Goal: Transaction & Acquisition: Purchase product/service

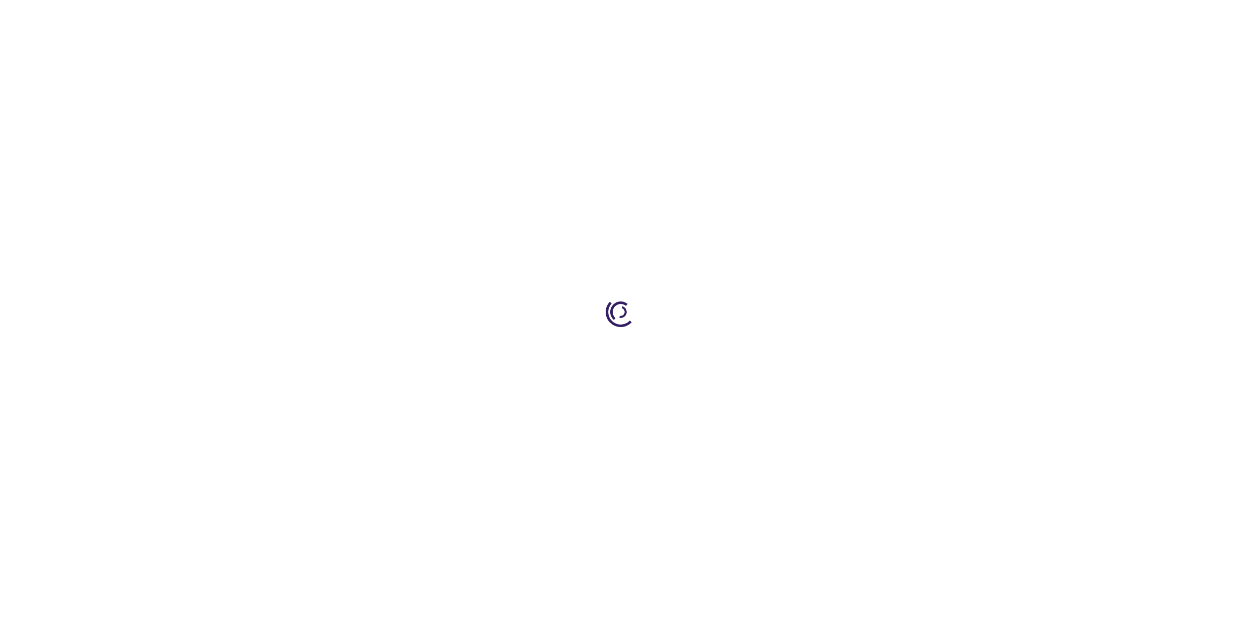
type input "1"
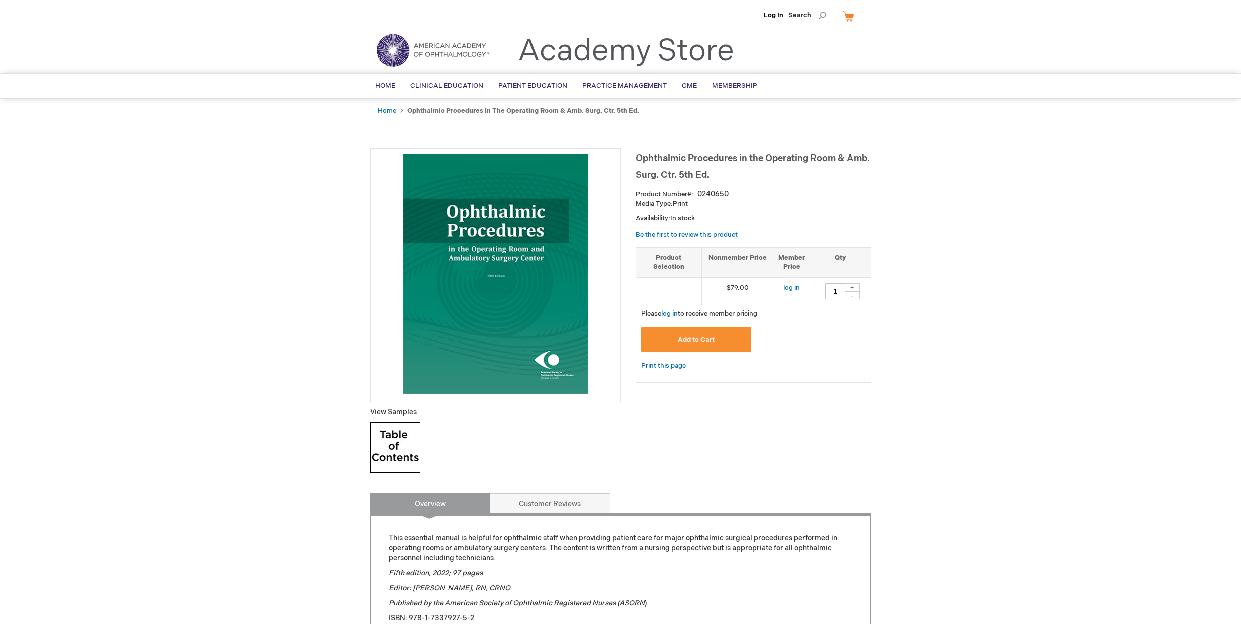
click at [706, 336] on span "Add to Cart" at bounding box center [696, 339] width 37 height 8
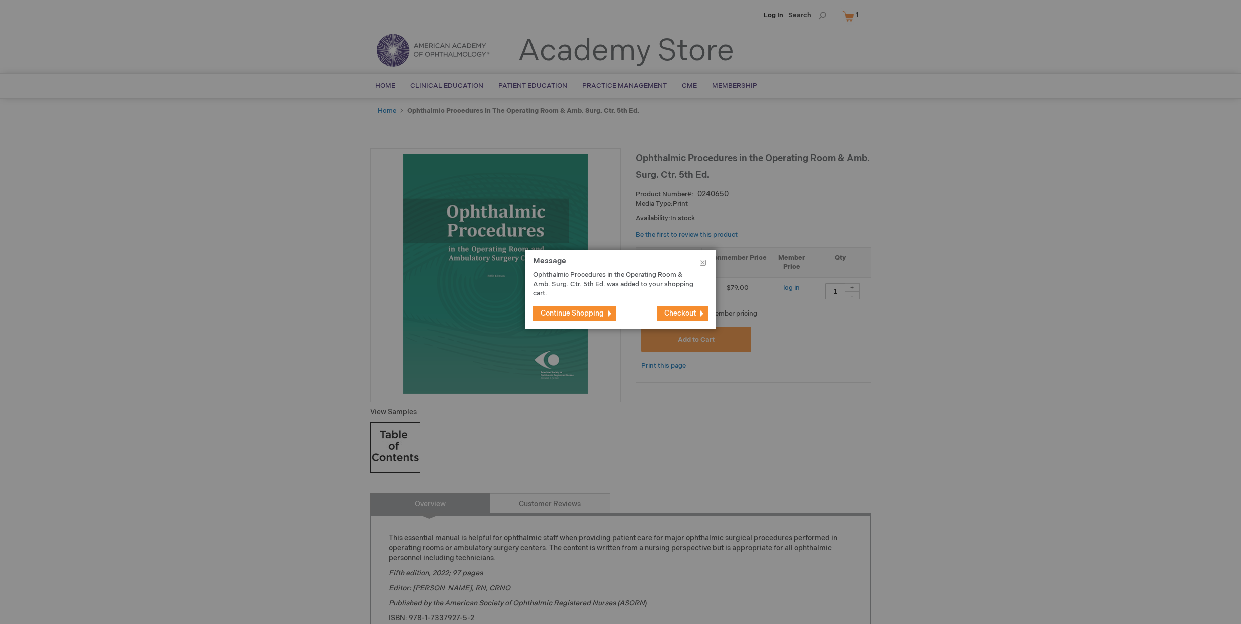
click at [575, 313] on span "Continue Shopping" at bounding box center [571, 313] width 63 height 9
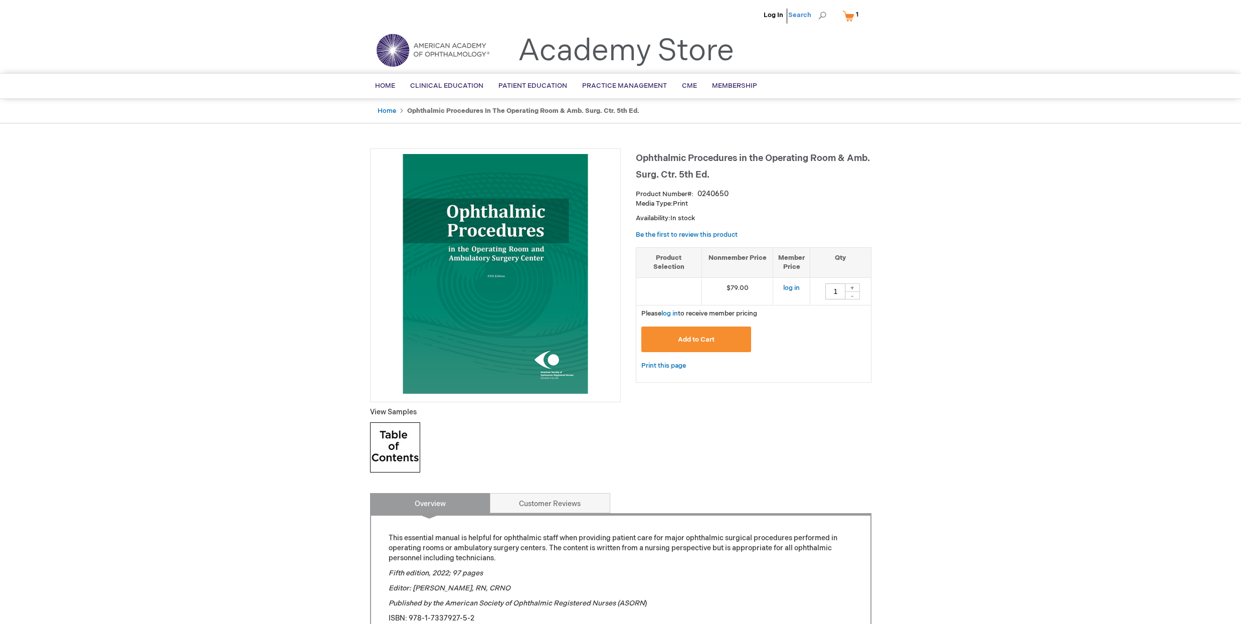
click at [805, 15] on span "Search" at bounding box center [807, 15] width 38 height 20
paste input "Care and Handling of Ophthalmic Microsurgical Instruments,"
type input "Care and Handling of Ophthalmic Microsurgical Instruments,"
click at [822, 16] on button "Search" at bounding box center [822, 16] width 8 height 16
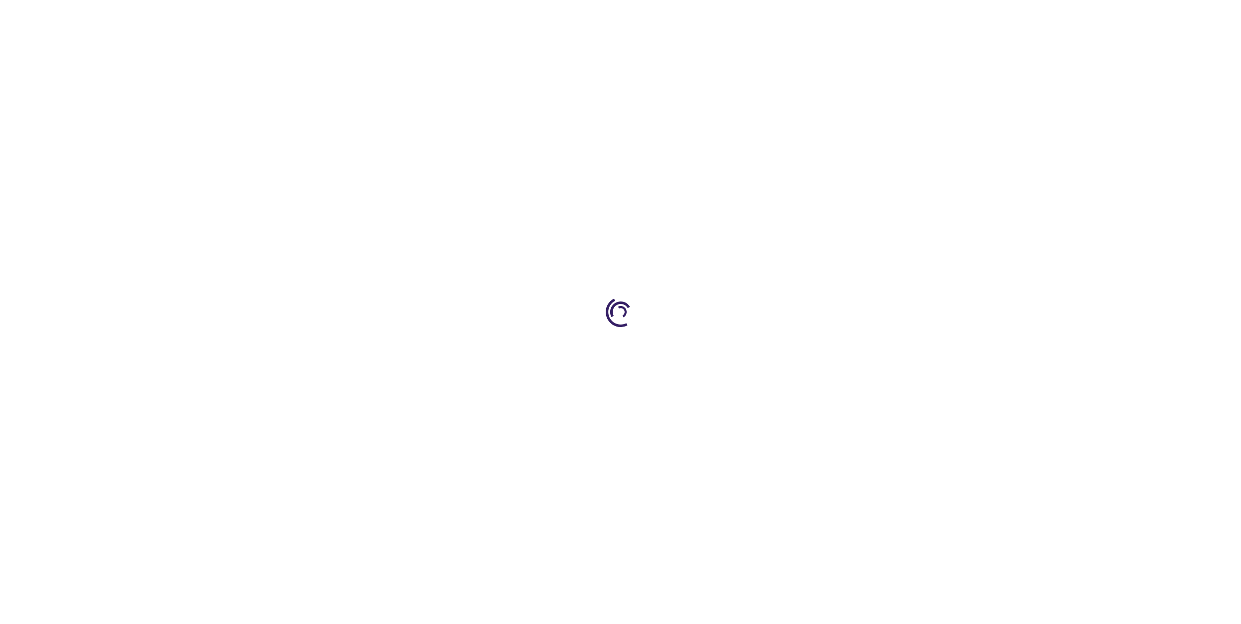
type input "1"
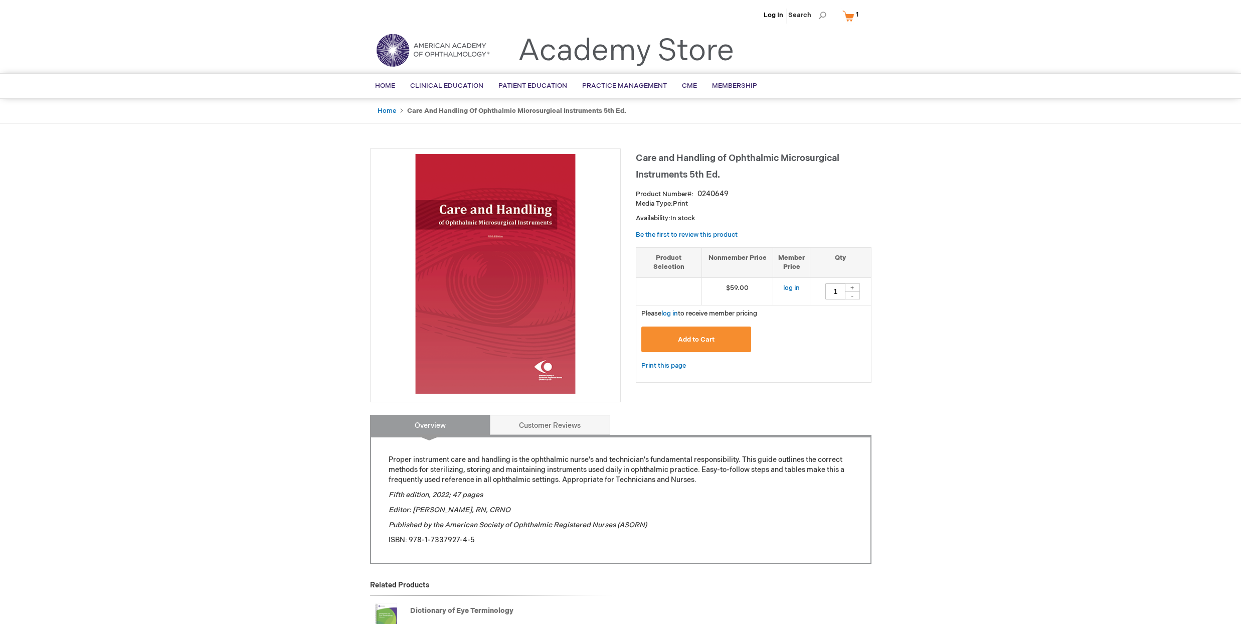
click at [697, 333] on button "Add to Cart" at bounding box center [696, 339] width 110 height 26
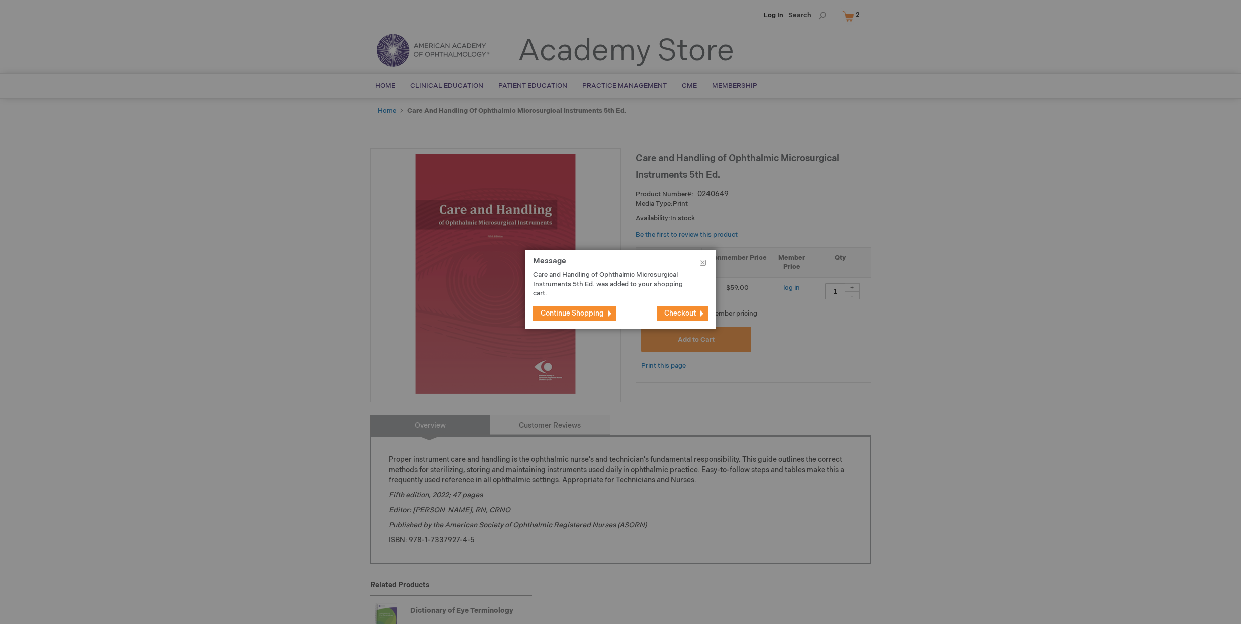
click at [686, 312] on span "Checkout" at bounding box center [680, 313] width 32 height 9
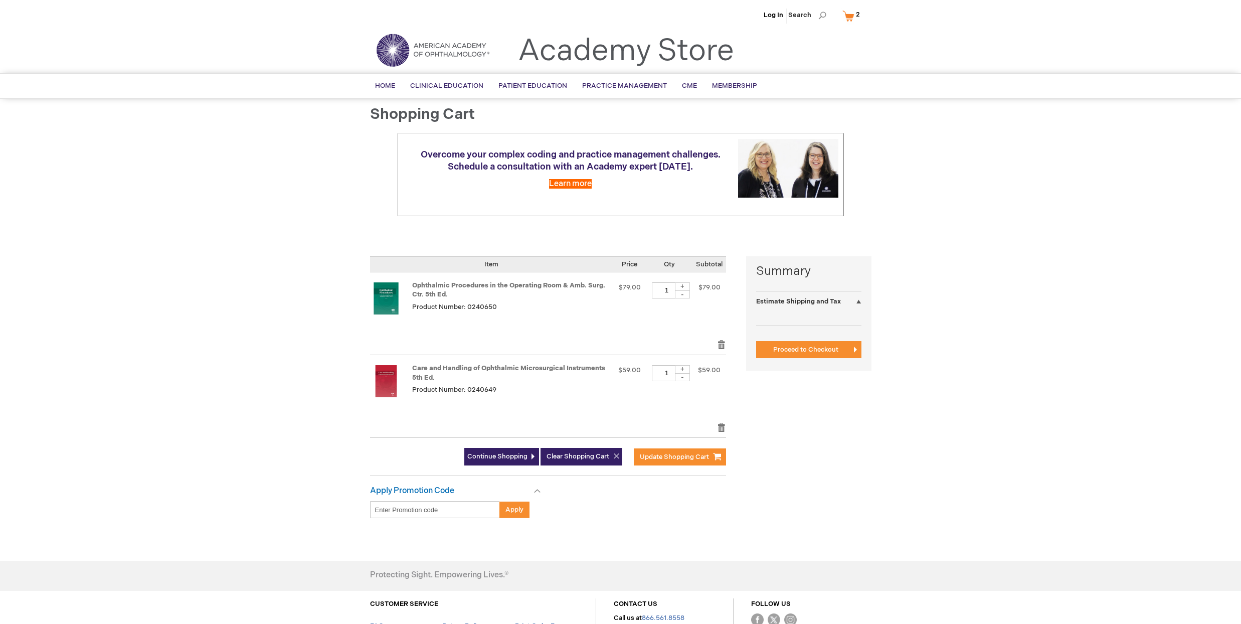
select select "US"
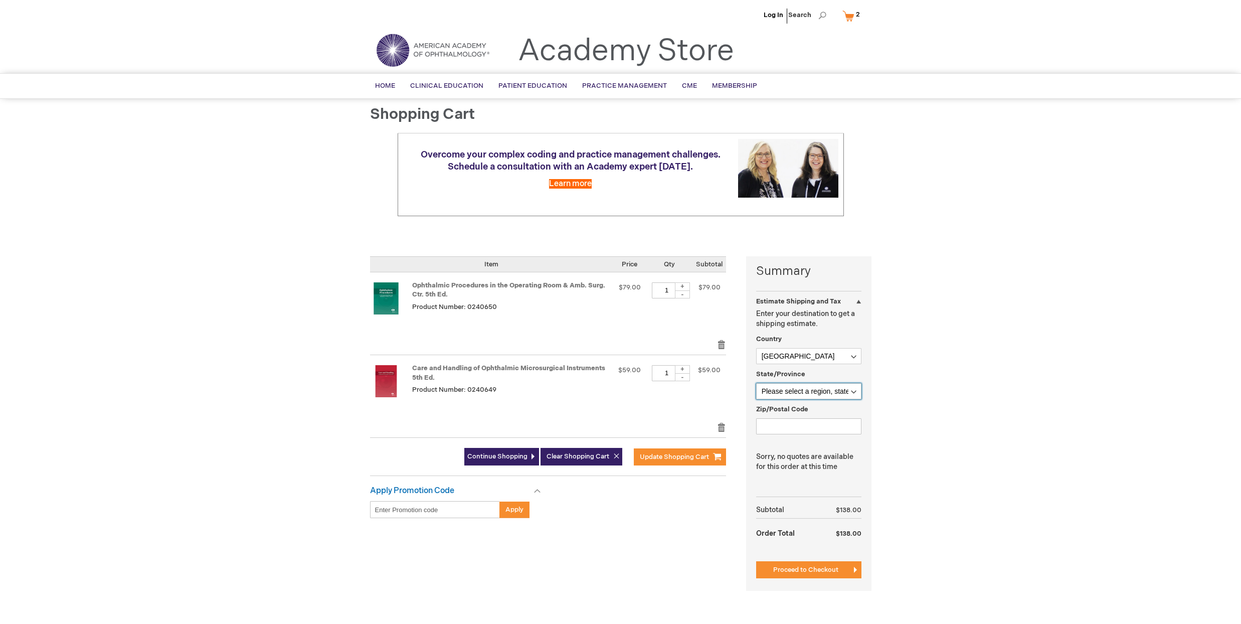
select select "63"
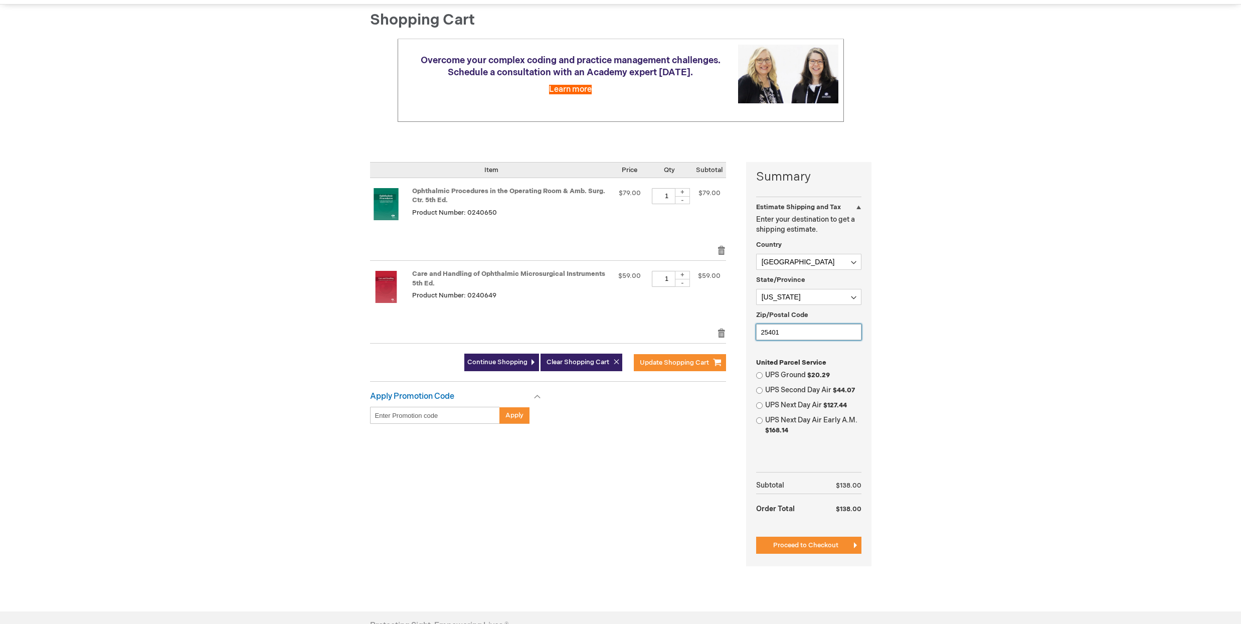
scroll to position [150, 0]
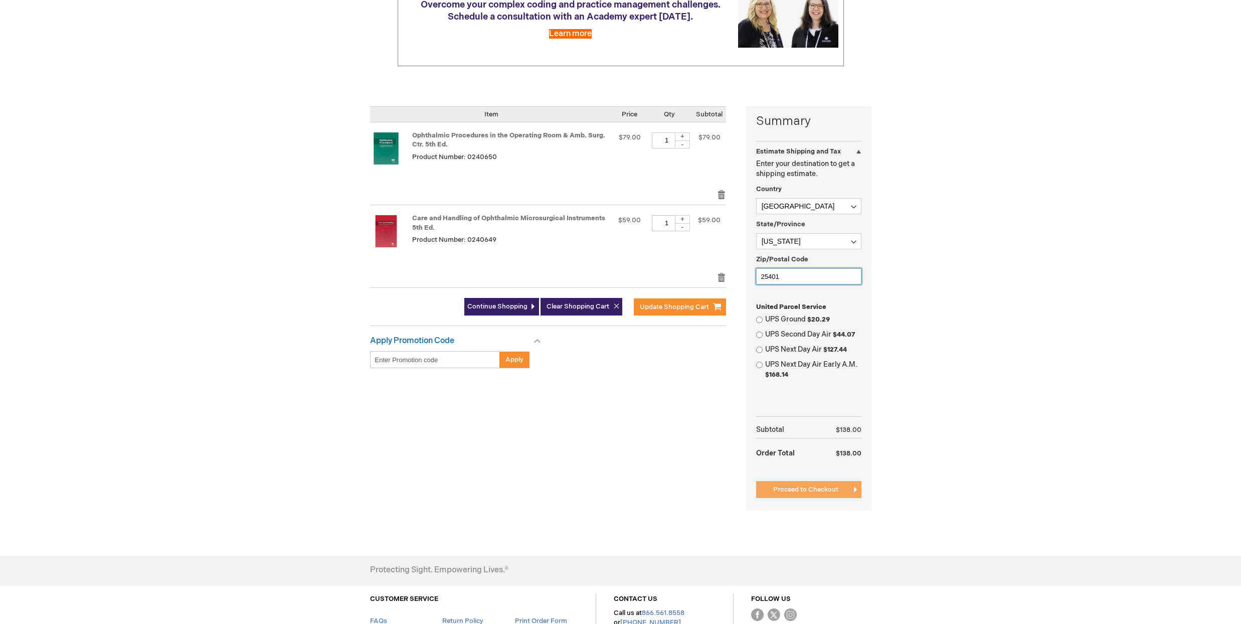
type input "25401"
click at [788, 489] on span "Proceed to Checkout" at bounding box center [805, 489] width 65 height 8
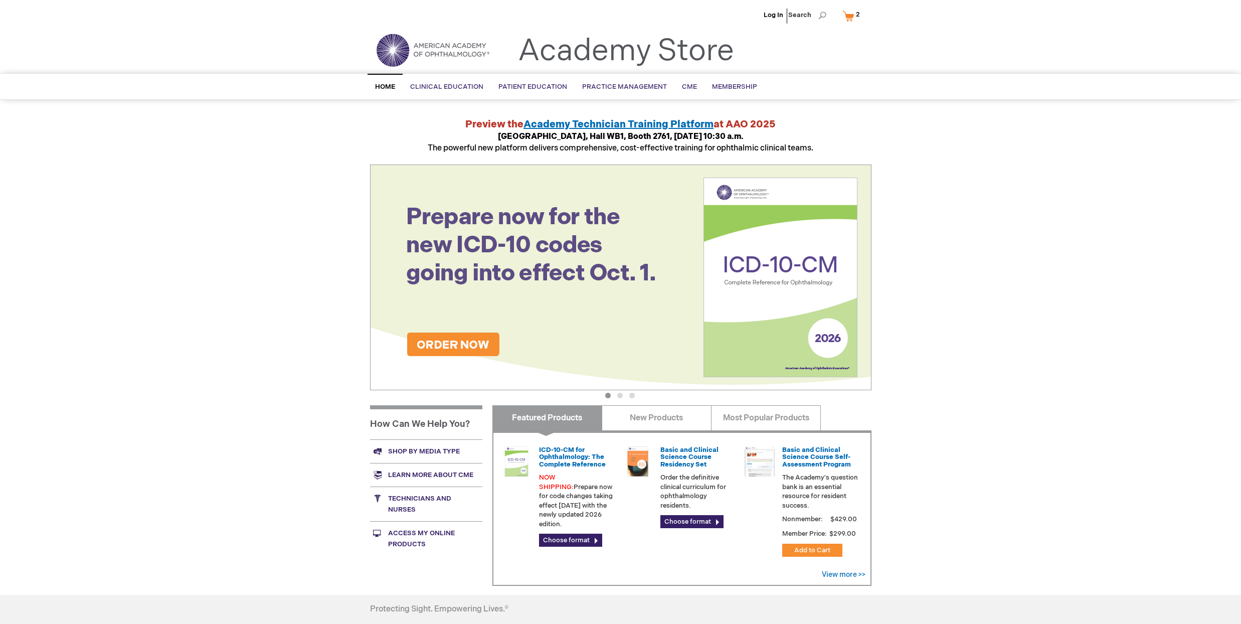
click at [851, 13] on link "My Cart 2 2 items" at bounding box center [853, 16] width 26 height 18
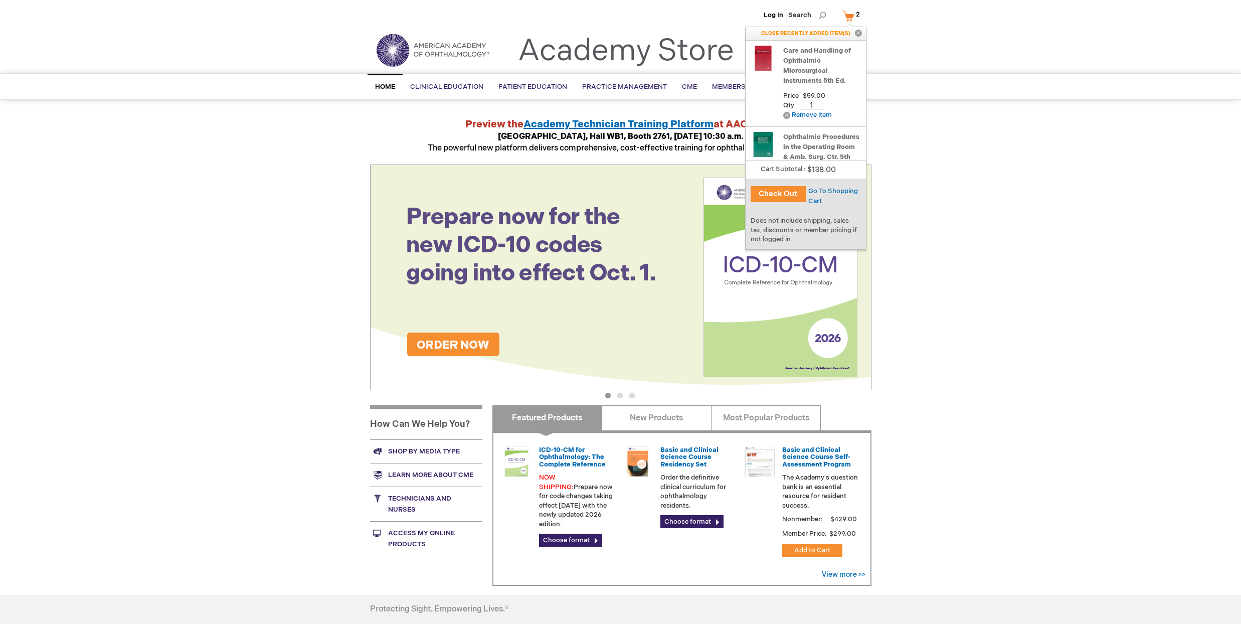
click at [793, 192] on button "Check Out" at bounding box center [777, 194] width 55 height 16
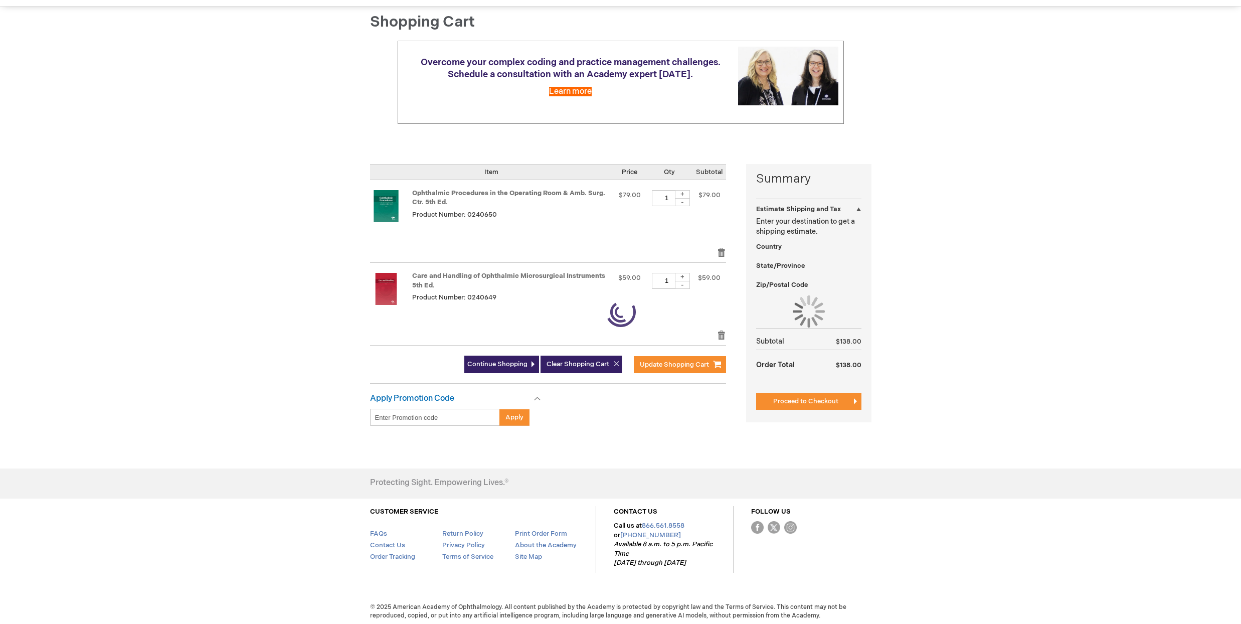
select select "US"
select select "63"
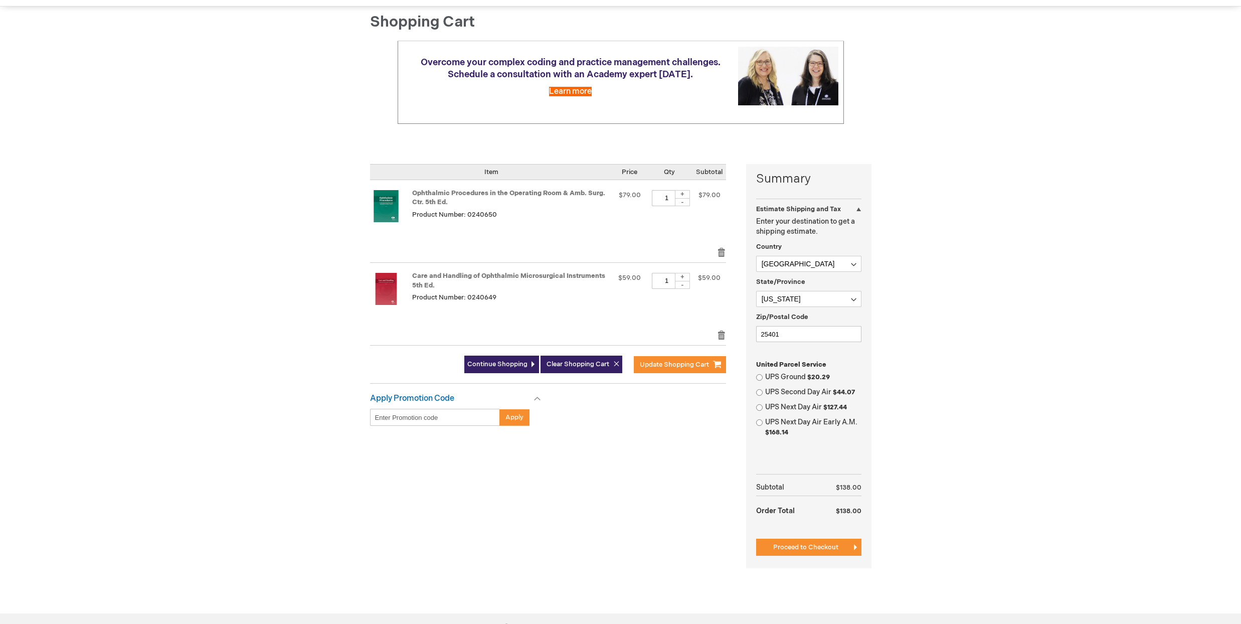
click at [765, 376] on label "UPS Ground $20.29" at bounding box center [813, 377] width 96 height 10
click at [762, 376] on input "UPS Ground $20.29" at bounding box center [759, 377] width 7 height 7
radio input "true"
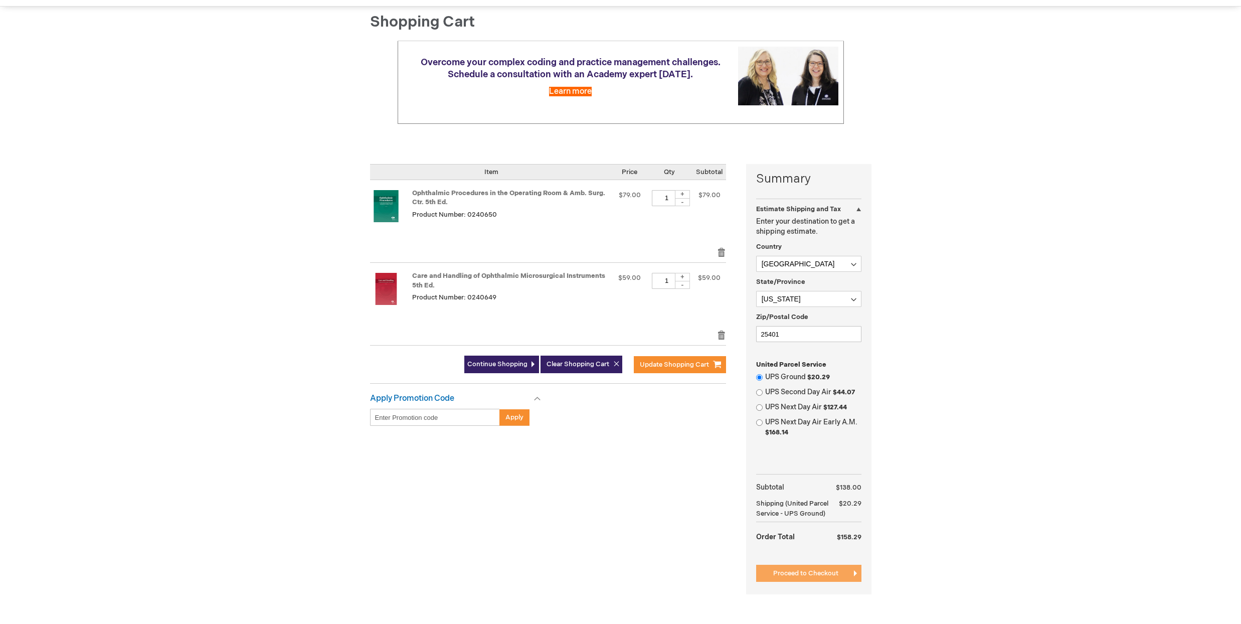
click at [785, 570] on span "Proceed to Checkout" at bounding box center [805, 573] width 65 height 8
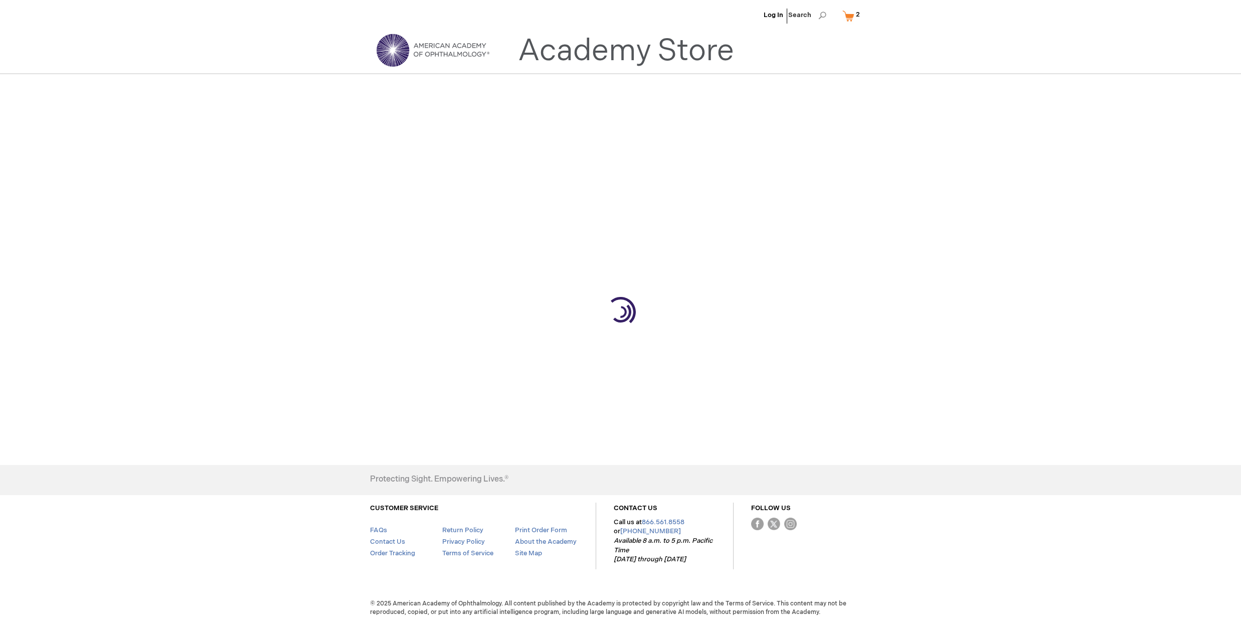
select select "US"
select select "63"
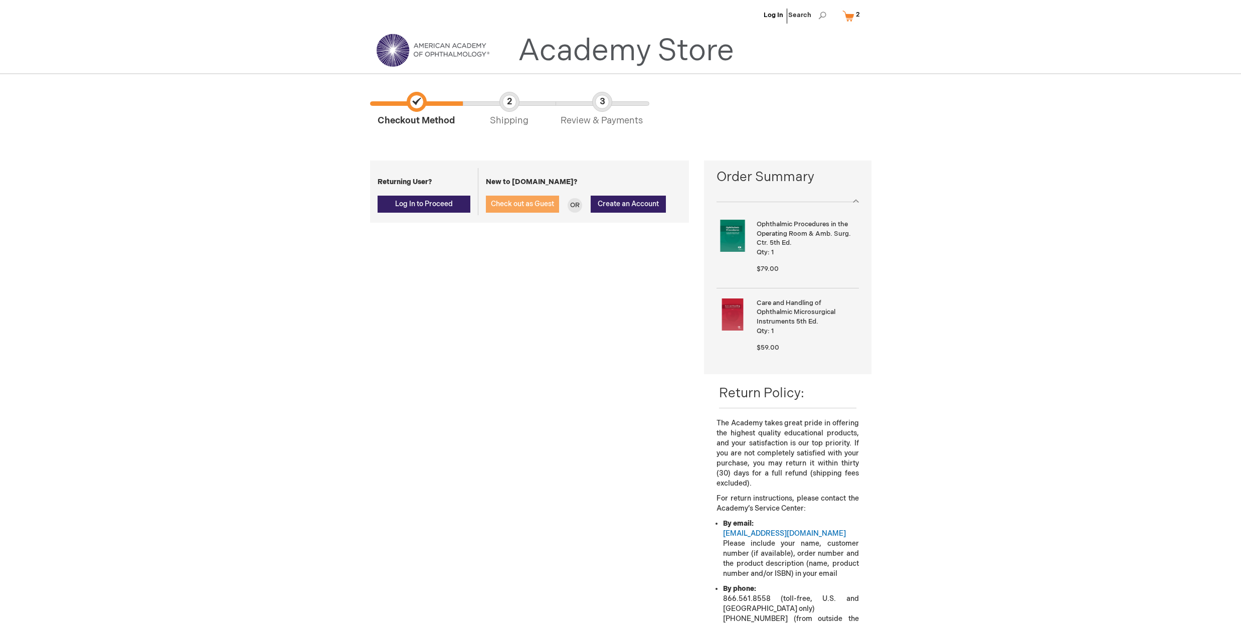
click at [523, 202] on span "Check out as Guest" at bounding box center [522, 203] width 63 height 9
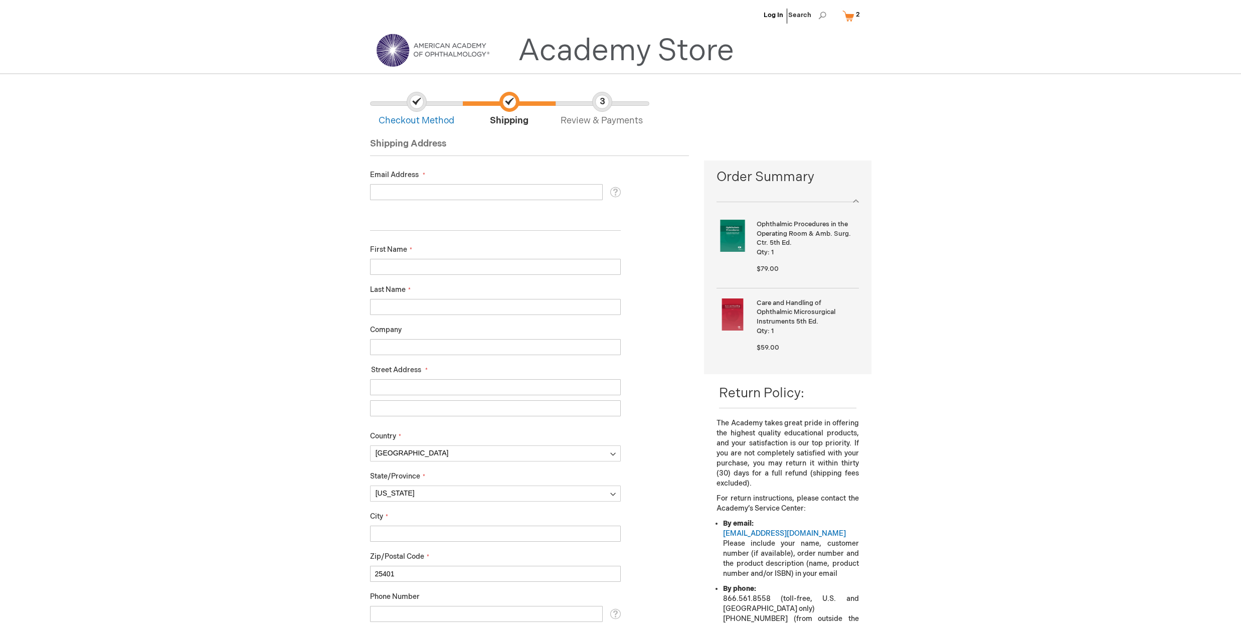
click at [421, 189] on input "Email Address" at bounding box center [486, 192] width 233 height 16
type input "anadornllc@gmail.com"
type input "Anaforn"
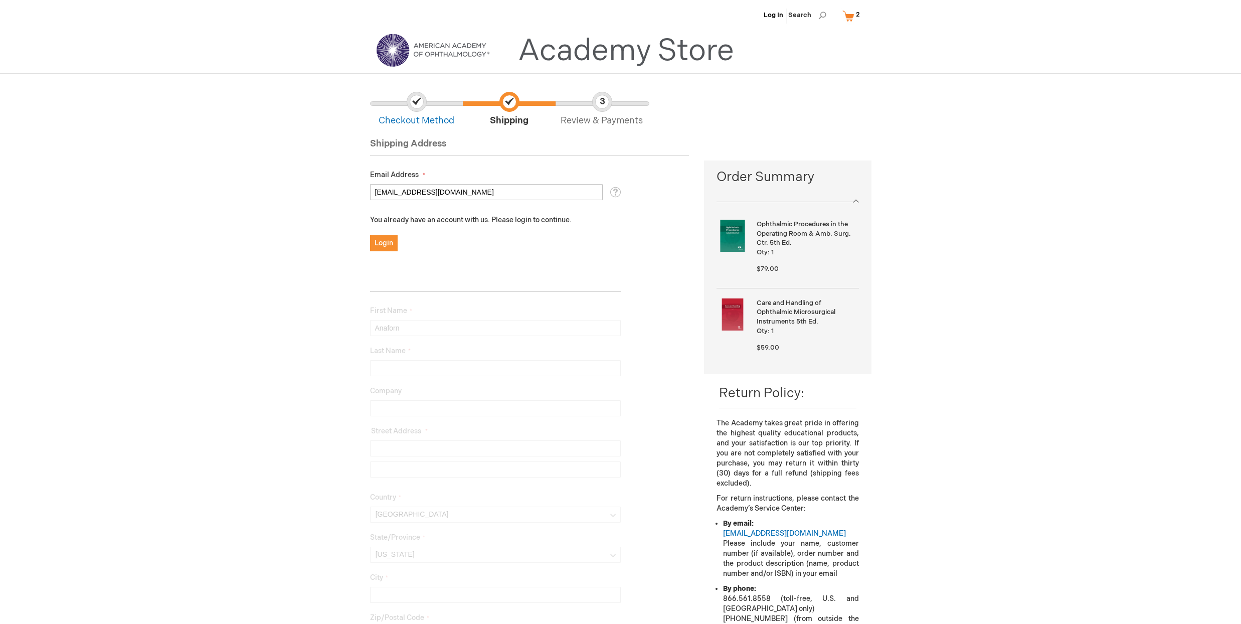
click at [448, 191] on input "anadornllc@gmail.com" at bounding box center [486, 192] width 233 height 16
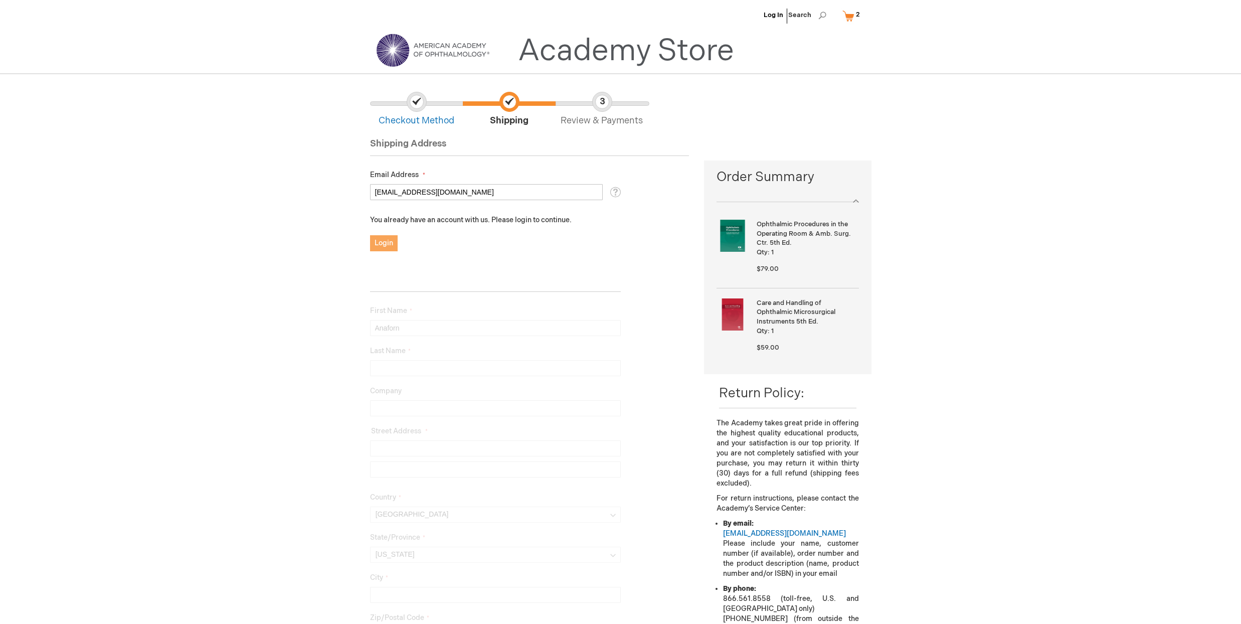
click at [383, 245] on span "Login" at bounding box center [383, 243] width 19 height 9
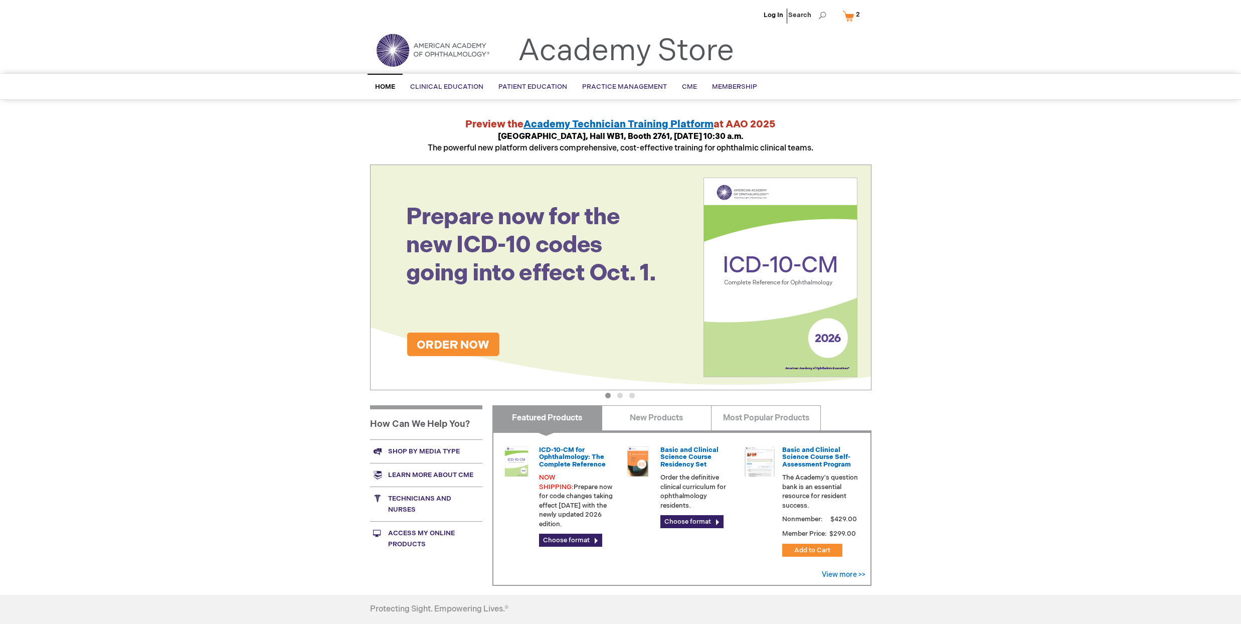
click at [854, 16] on span "2 2 items" at bounding box center [857, 15] width 7 height 12
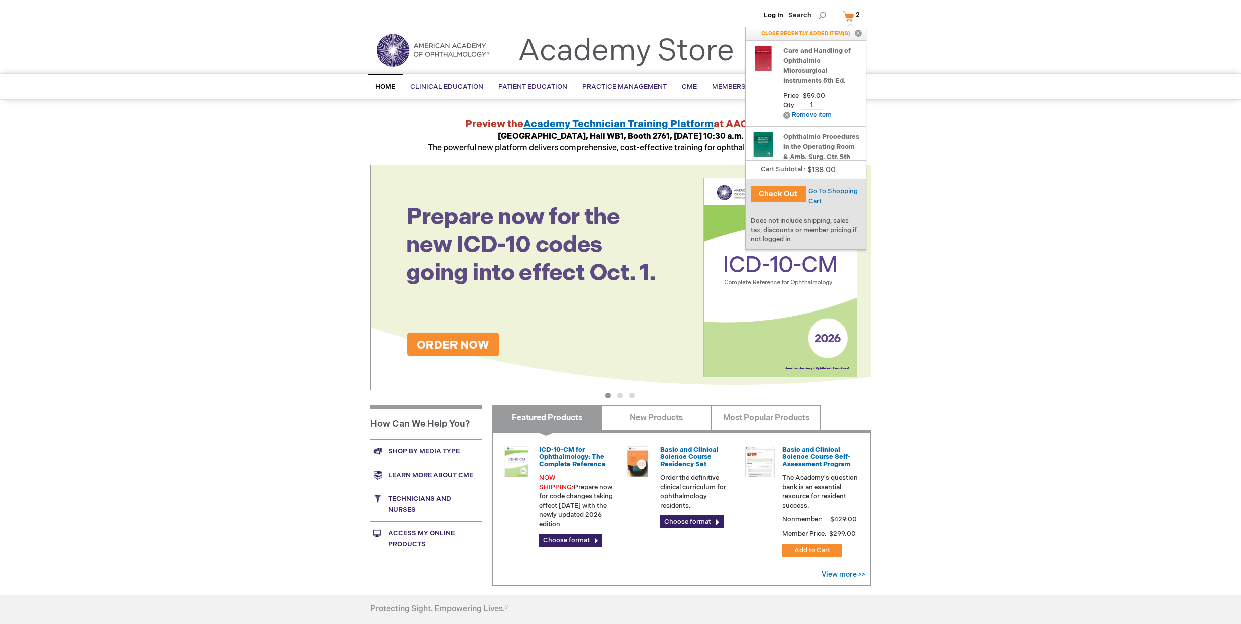
click at [792, 193] on button "Check Out" at bounding box center [777, 194] width 55 height 16
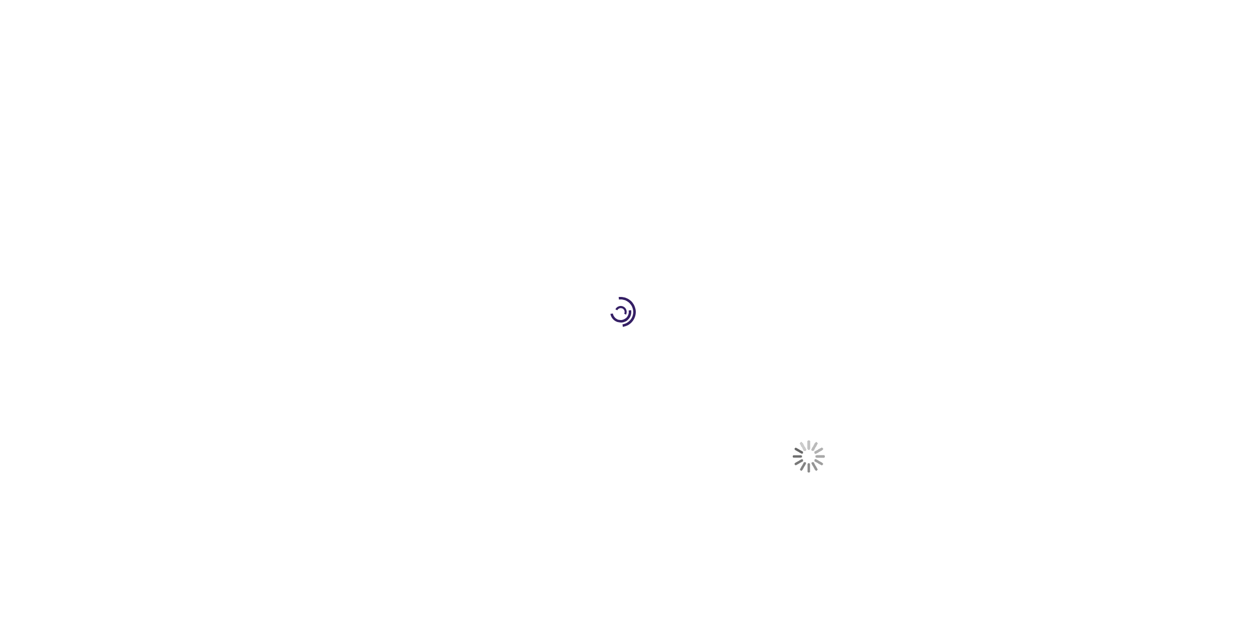
select select "US"
select select "63"
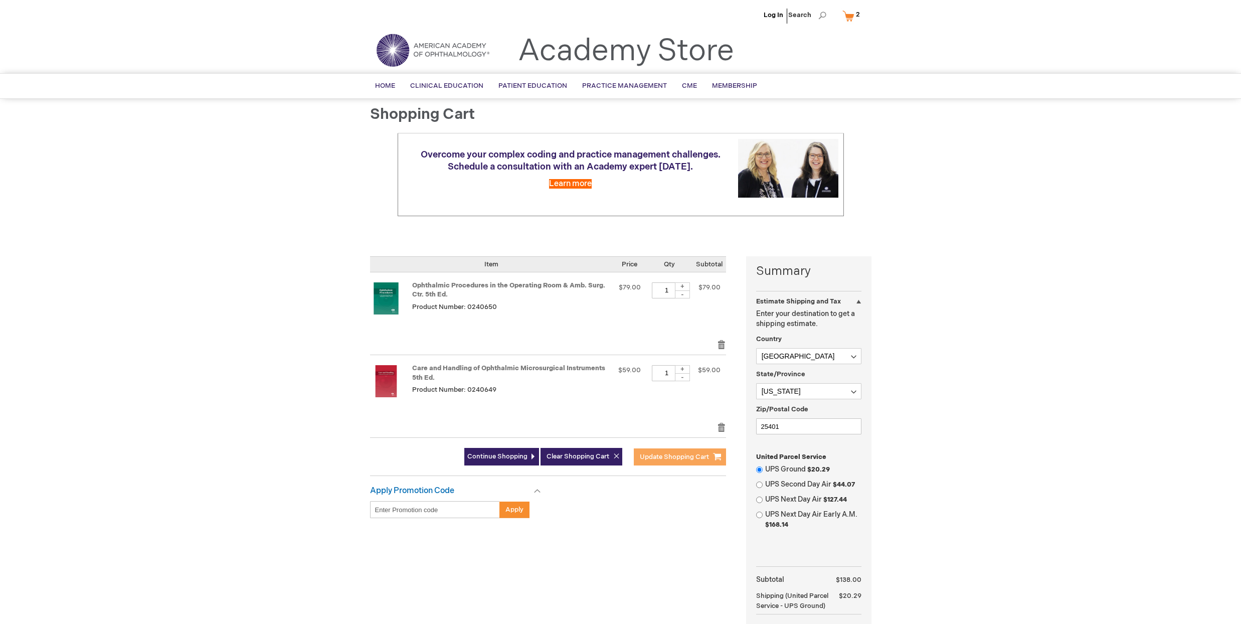
click at [689, 458] on span "Update Shopping Cart" at bounding box center [674, 457] width 69 height 8
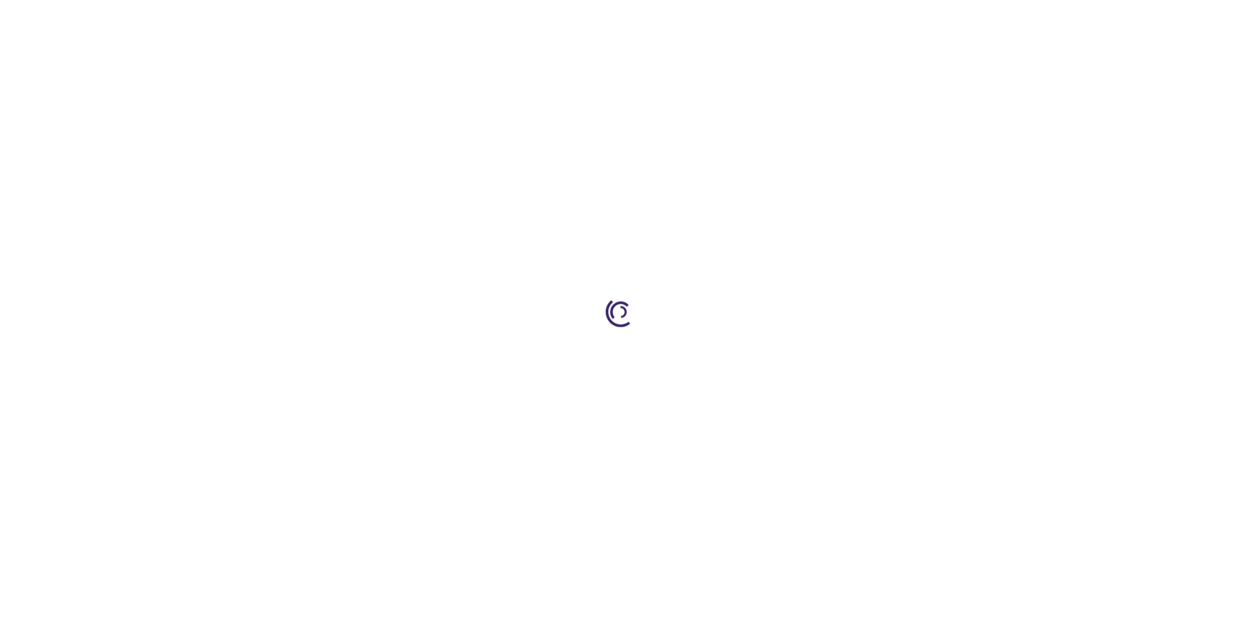
select select "US"
select select "63"
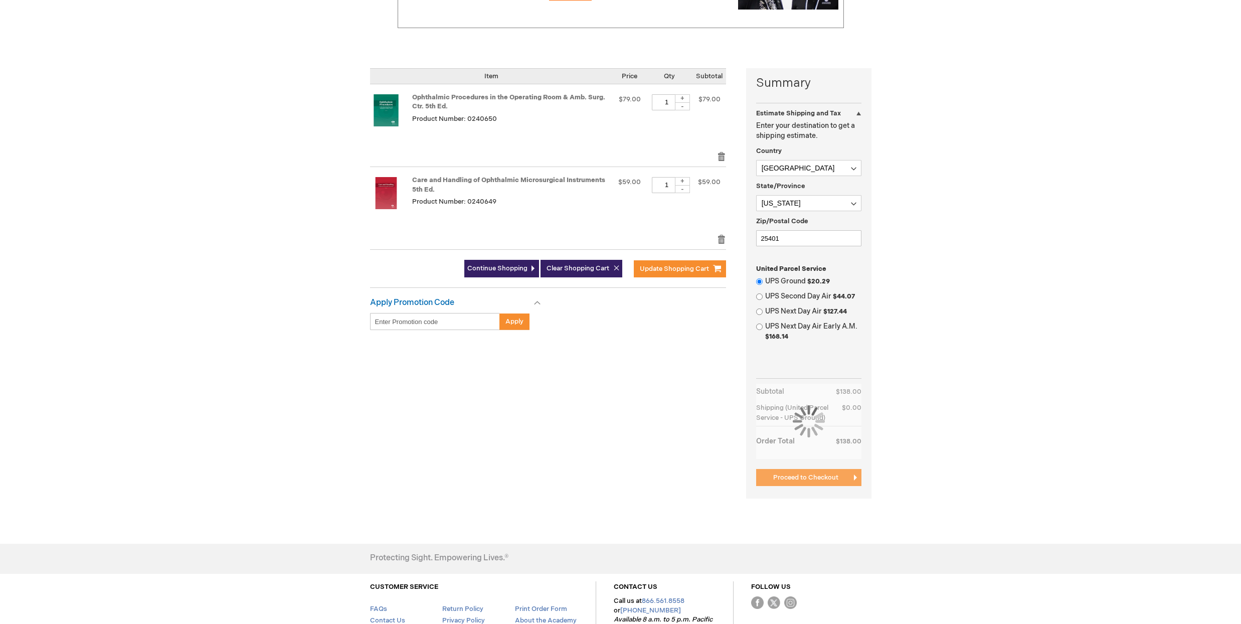
scroll to position [249, 0]
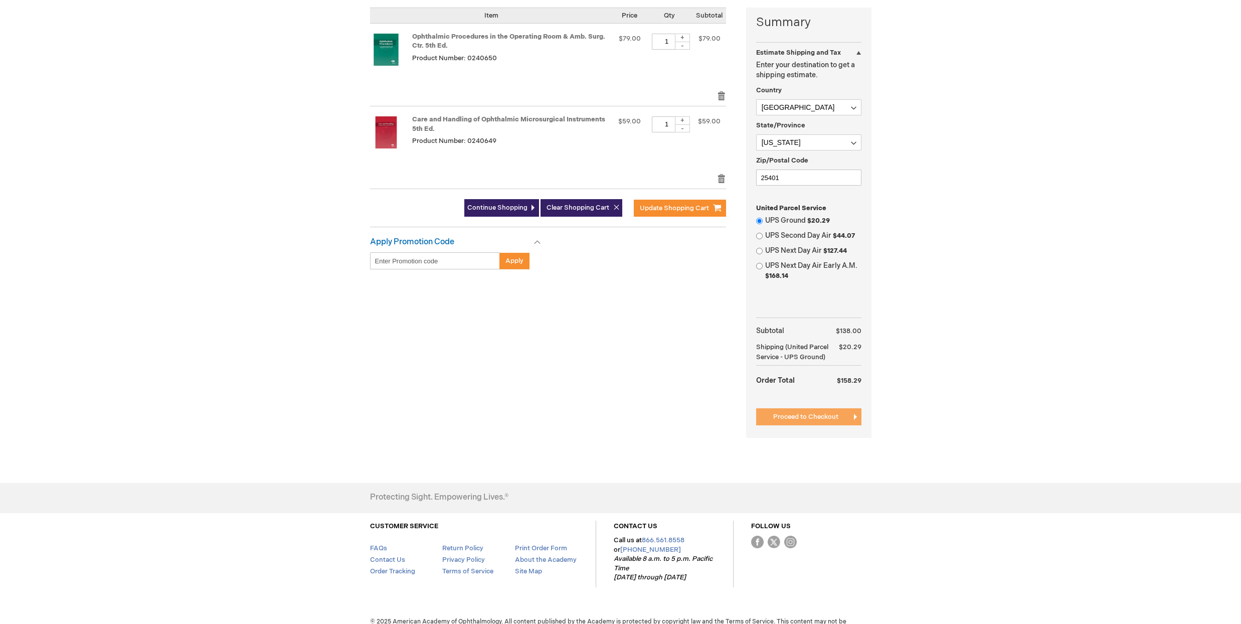
click at [798, 420] on span "Proceed to Checkout" at bounding box center [805, 417] width 65 height 8
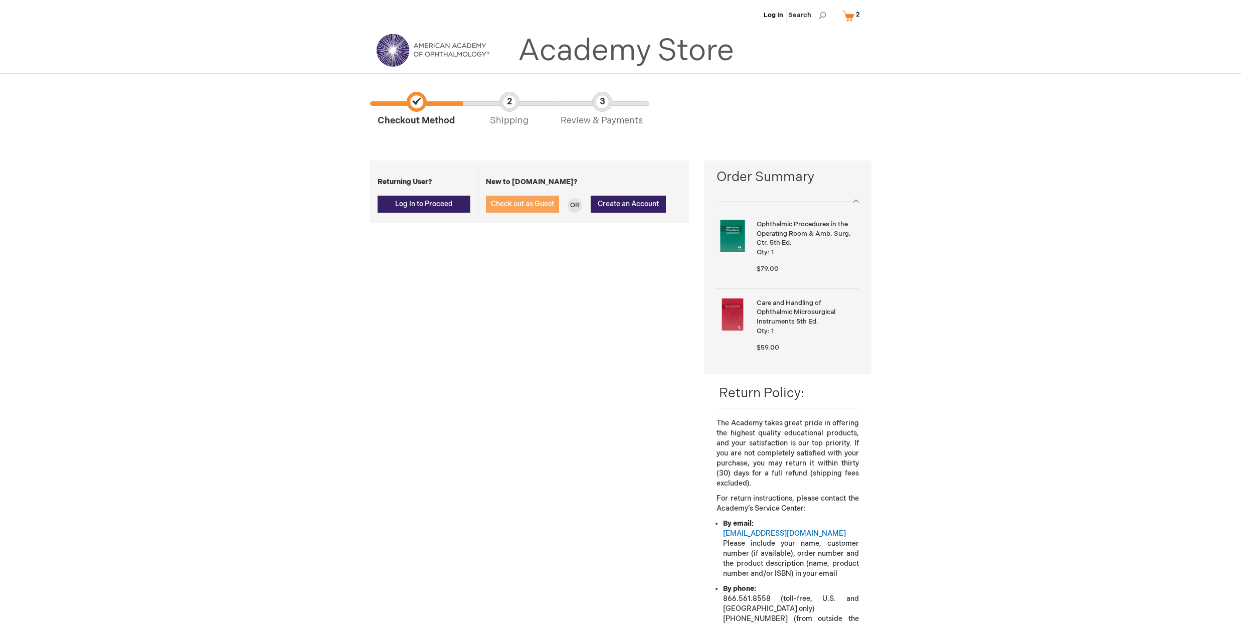
click at [522, 208] on button "Check out as Guest" at bounding box center [522, 203] width 73 height 17
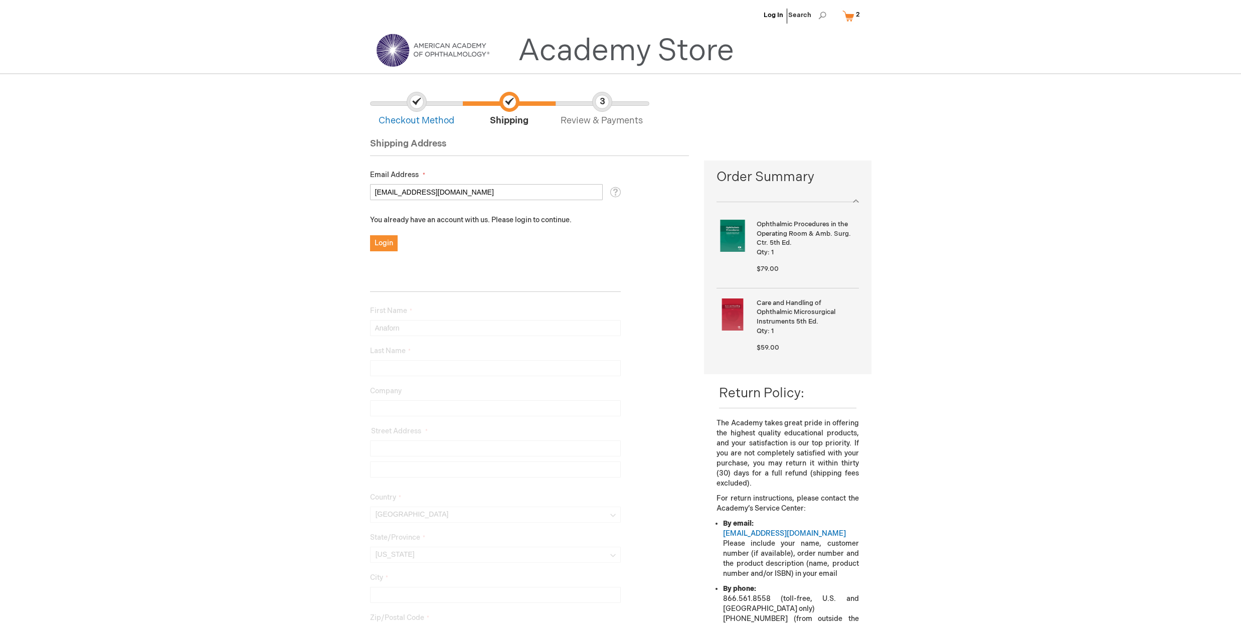
click at [458, 191] on input "anadornllc@gmail.com" at bounding box center [486, 192] width 233 height 16
click at [457, 190] on input "[EMAIL_ADDRESS][DOMAIN_NAME]" at bounding box center [486, 192] width 233 height 16
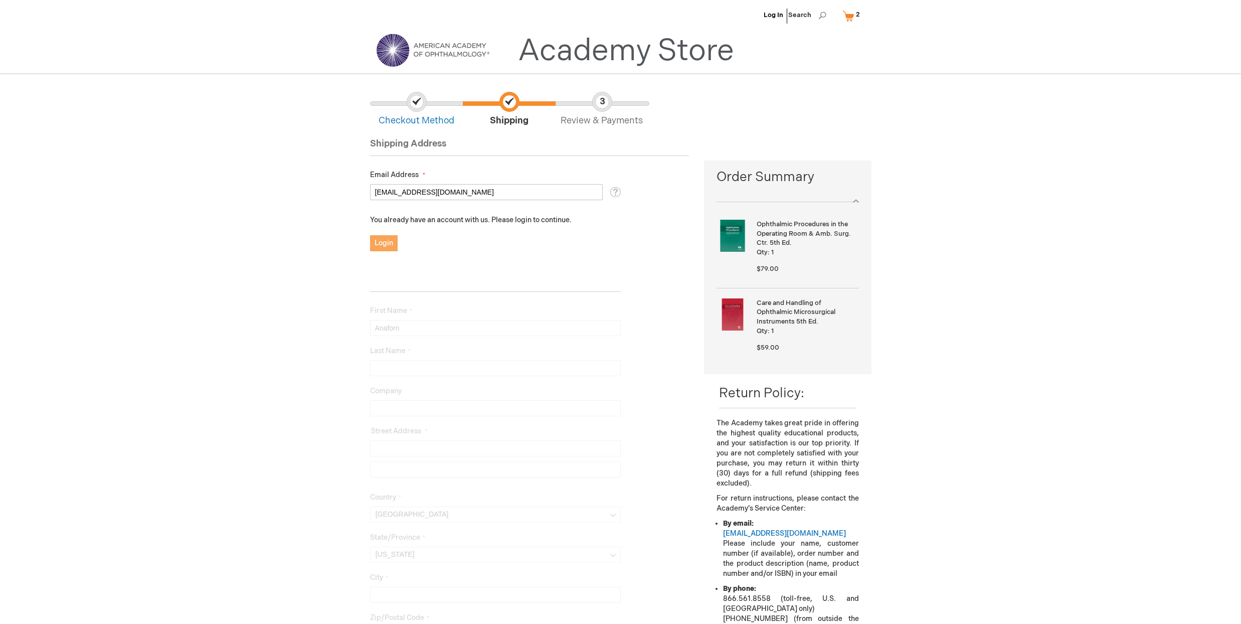
click at [394, 241] on button "Login" at bounding box center [384, 243] width 28 height 16
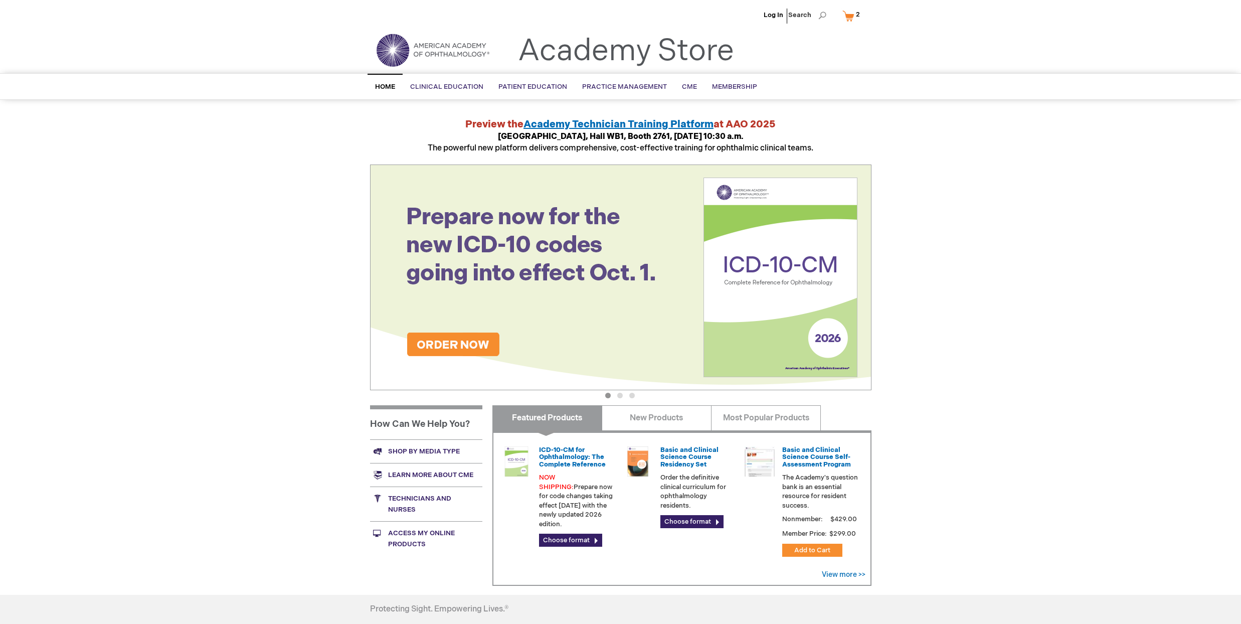
click at [853, 12] on link "My Cart 2 2 items" at bounding box center [853, 16] width 26 height 18
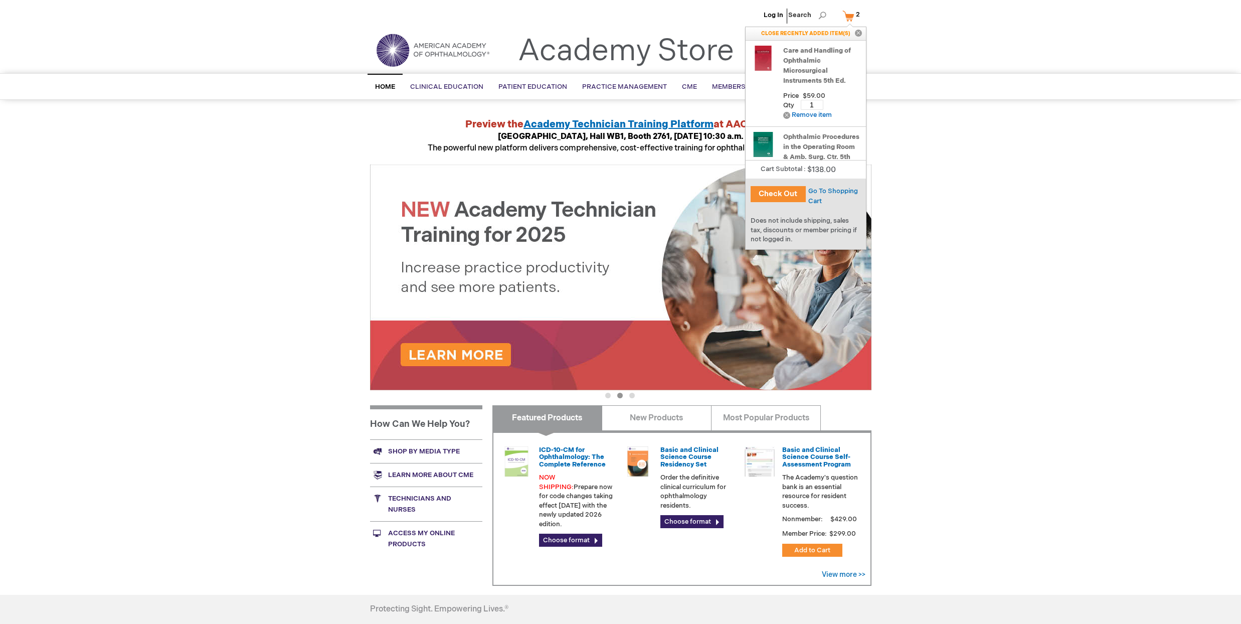
click at [783, 195] on button "Check Out" at bounding box center [777, 194] width 55 height 16
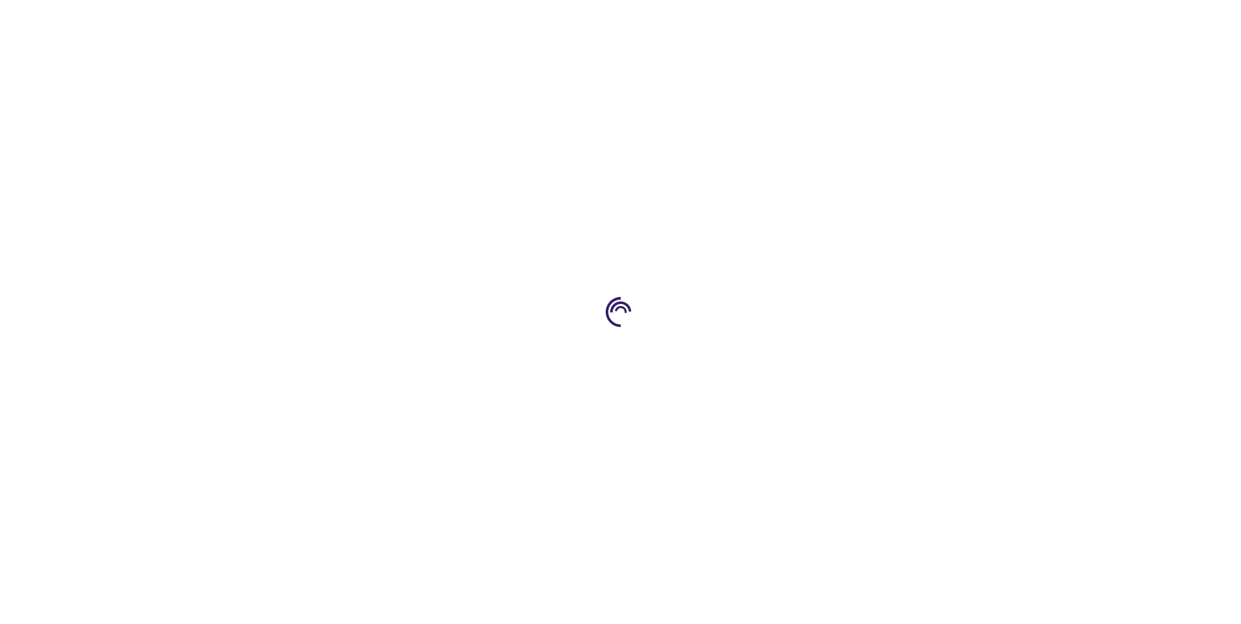
select select "US"
select select "63"
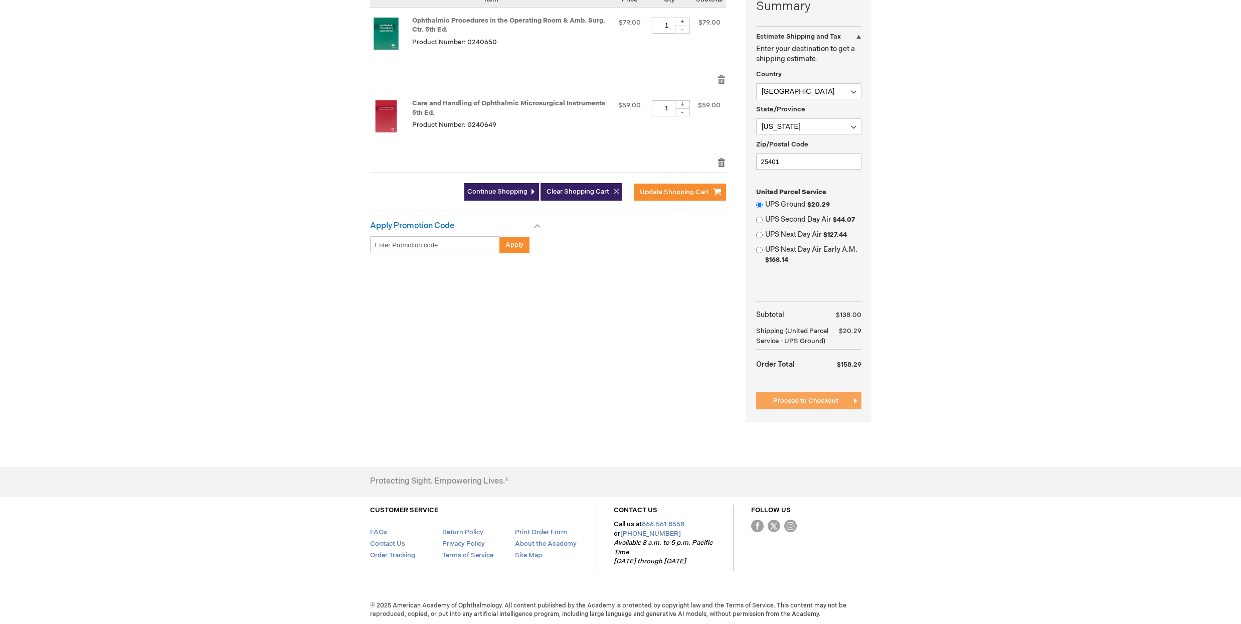
scroll to position [264, 0]
click at [823, 397] on span "Proceed to Checkout" at bounding box center [805, 401] width 65 height 8
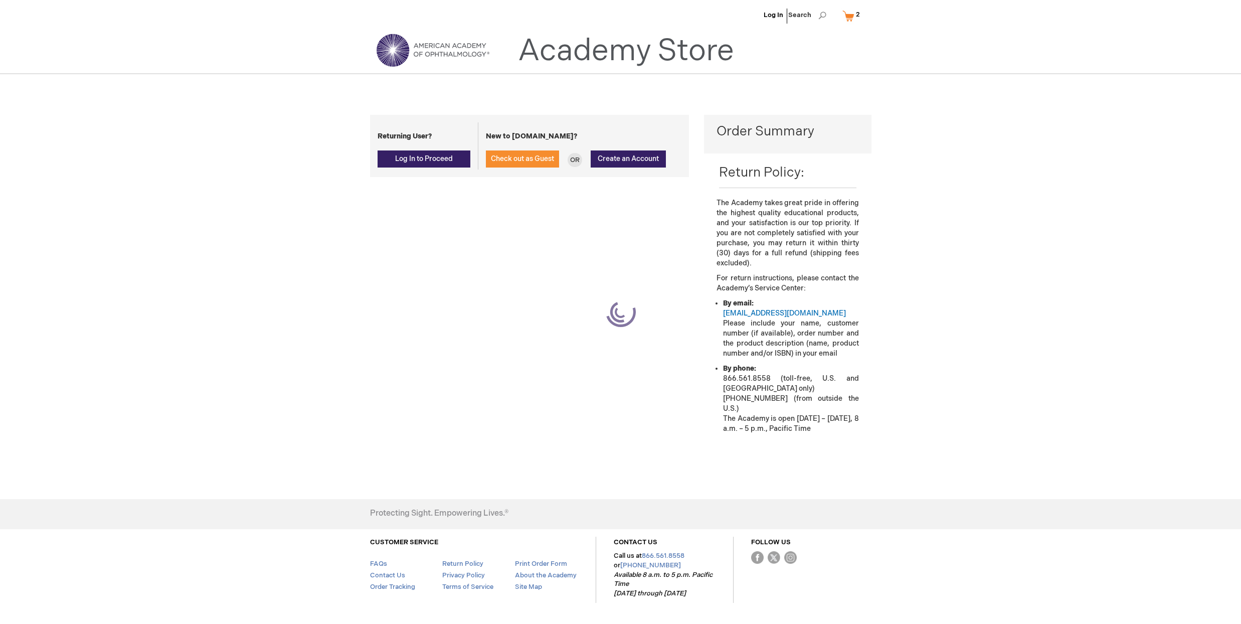
scroll to position [22, 0]
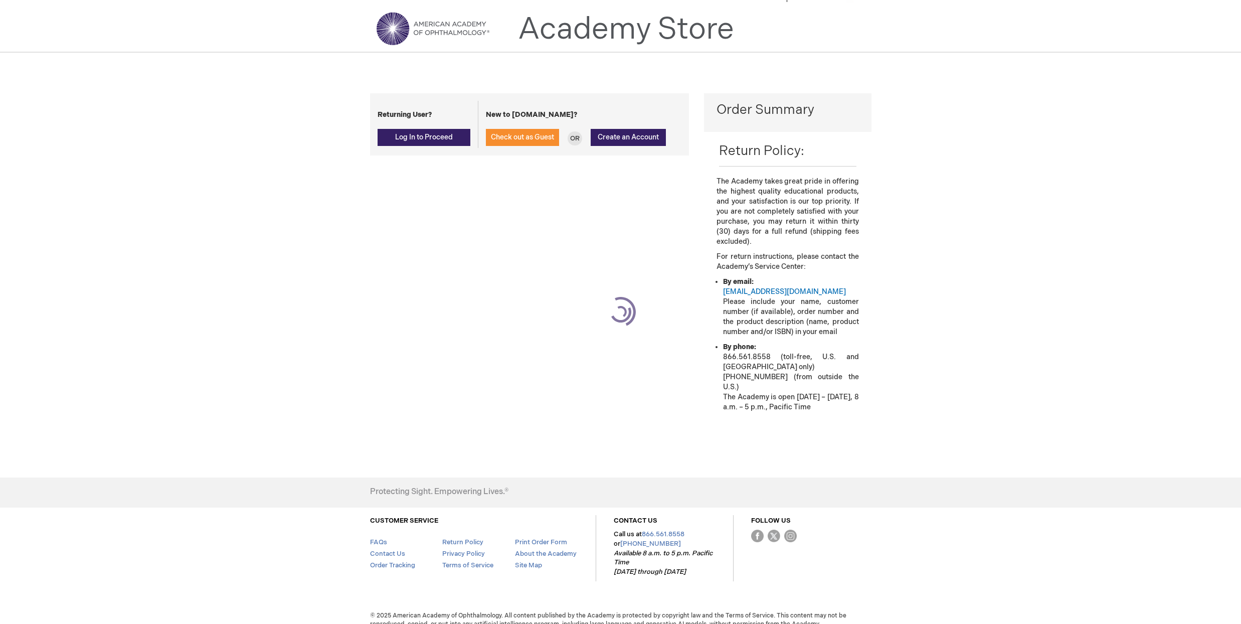
select select "US"
select select "63"
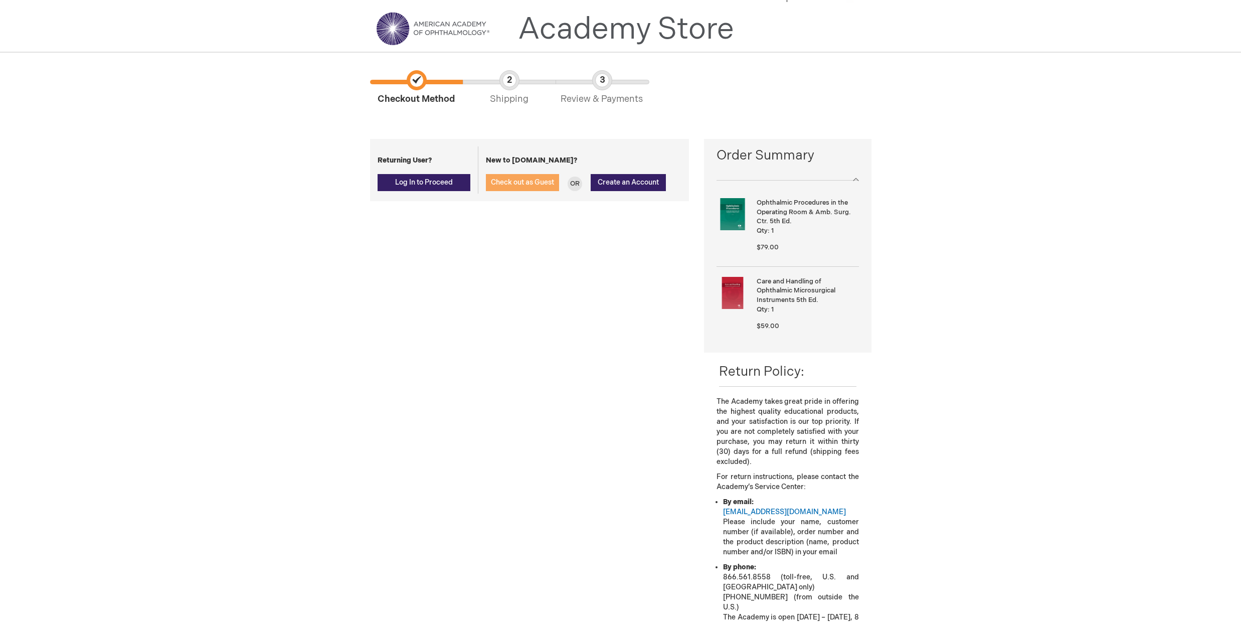
drag, startPoint x: 517, startPoint y: 180, endPoint x: 529, endPoint y: 196, distance: 20.2
click at [517, 180] on span "Check out as Guest" at bounding box center [522, 182] width 63 height 9
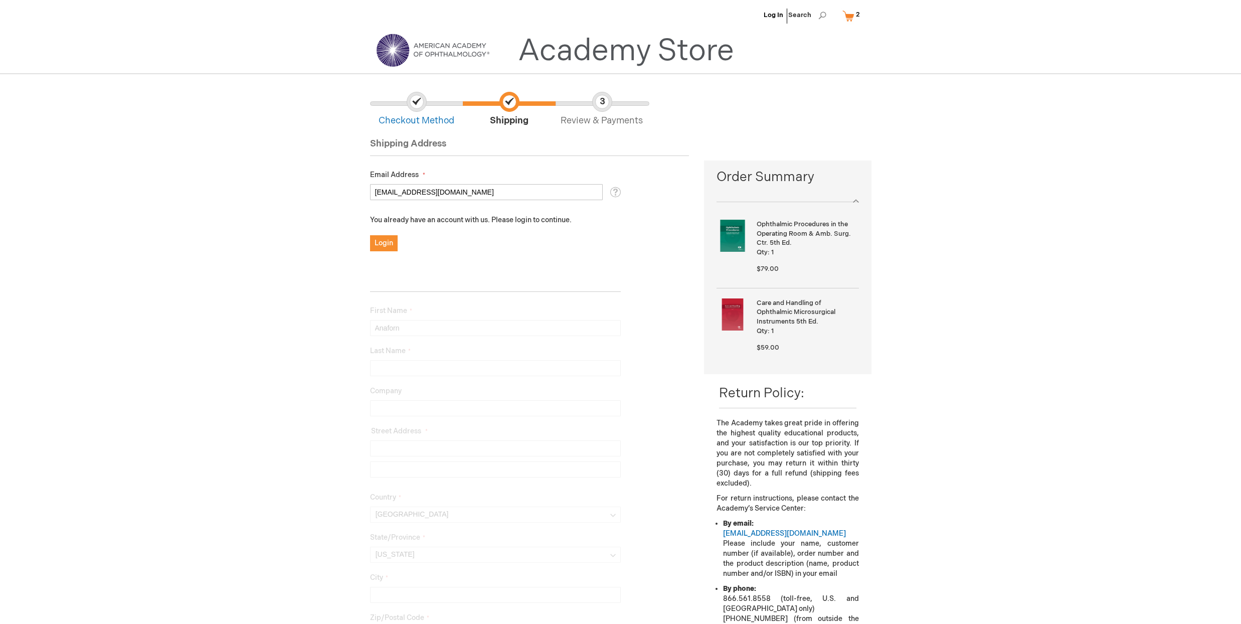
click at [408, 191] on input "anadornllc@gmail.com" at bounding box center [486, 192] width 233 height 16
type input "anadornllc2@gmail.com"
type input "Anadorn"
type input "LLC"
click at [393, 297] on span "Submit" at bounding box center [386, 298] width 24 height 9
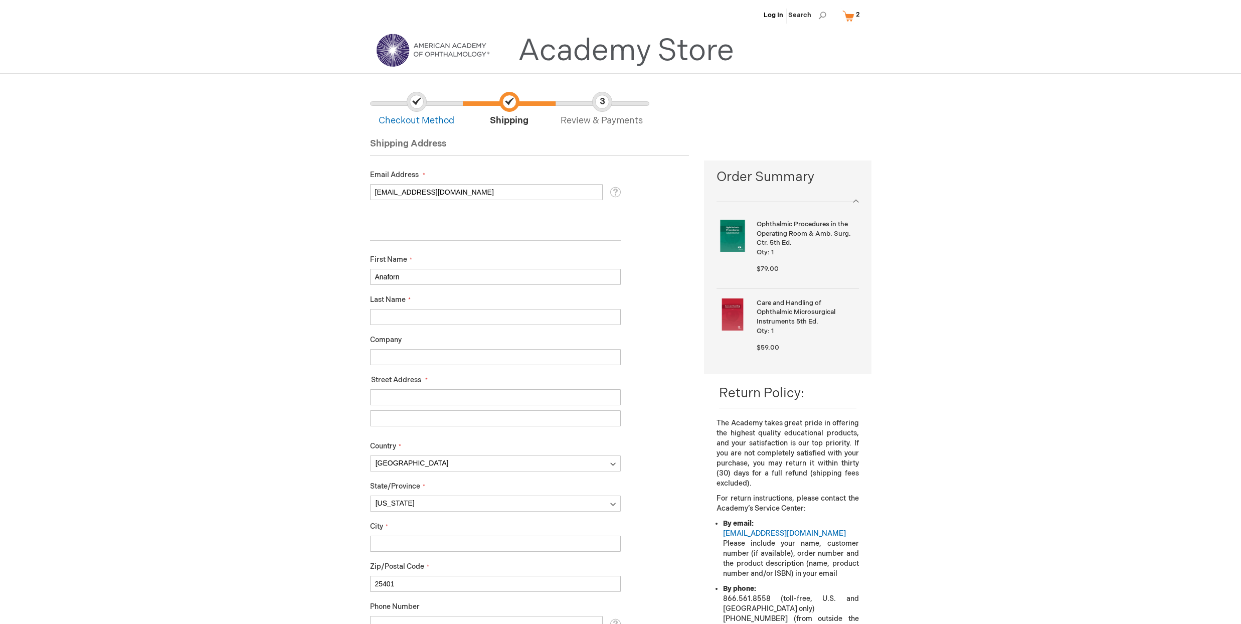
drag, startPoint x: 389, startPoint y: 276, endPoint x: 391, endPoint y: 283, distance: 7.5
type input "Anadorn"
type input "LLC"
type input "215 S College St Ste 3"
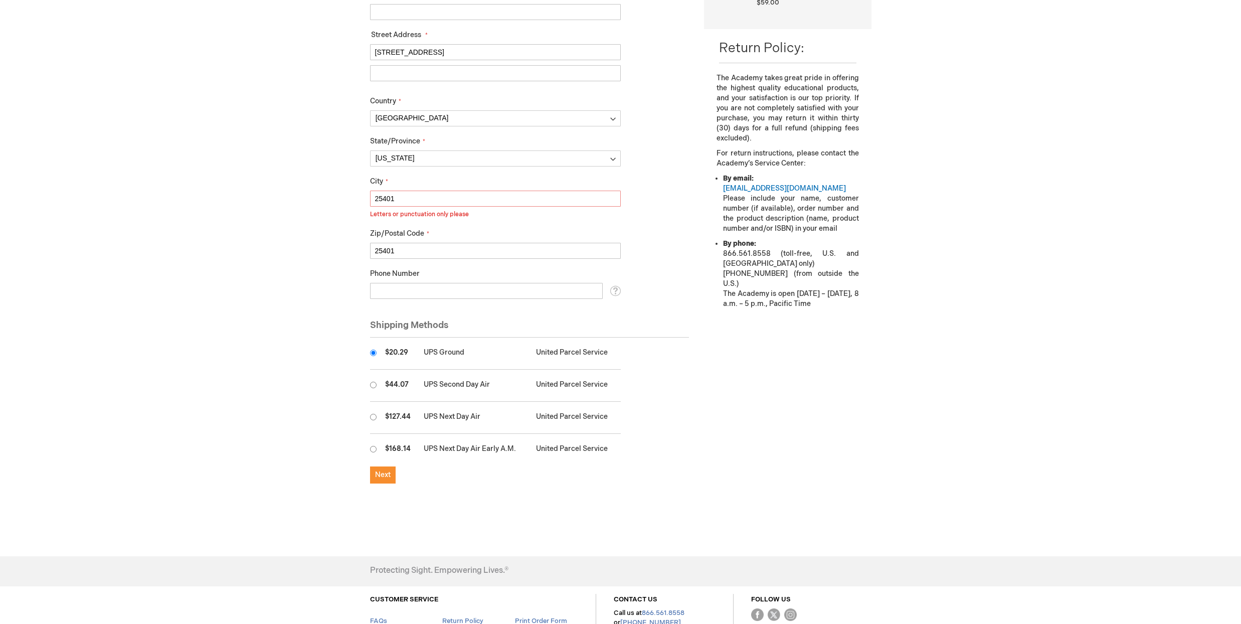
scroll to position [345, 0]
click at [395, 200] on input "25401" at bounding box center [495, 198] width 251 height 16
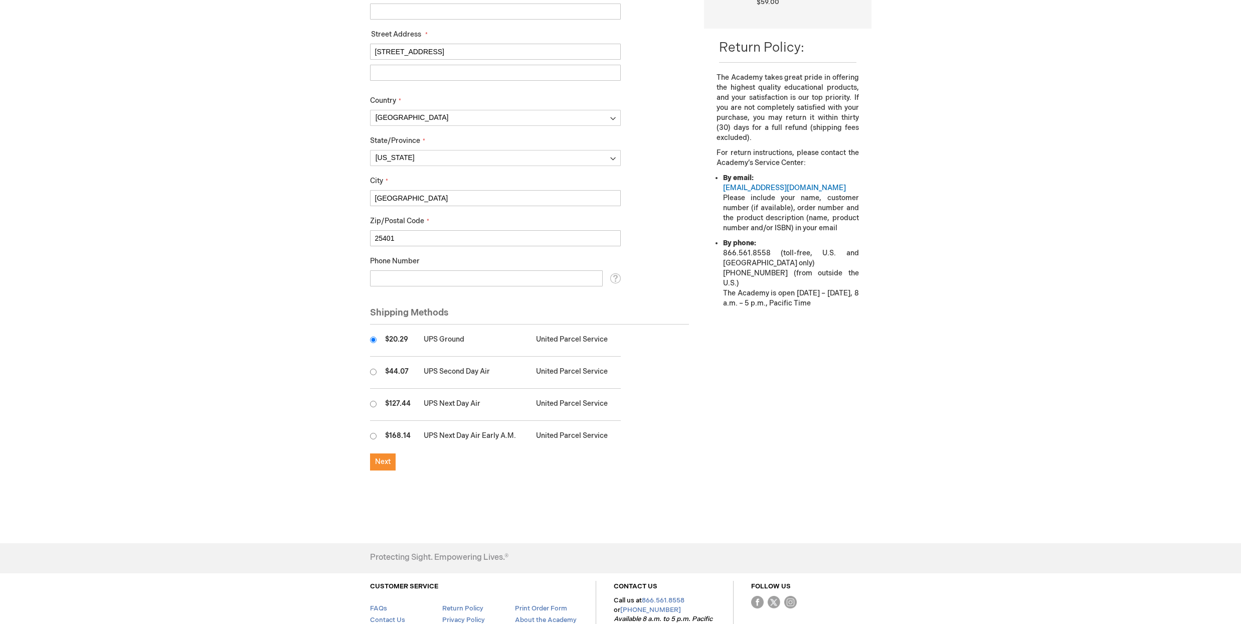
type input "Martinsburg"
type input "5714391869"
click at [383, 457] on span "Next" at bounding box center [383, 461] width 16 height 9
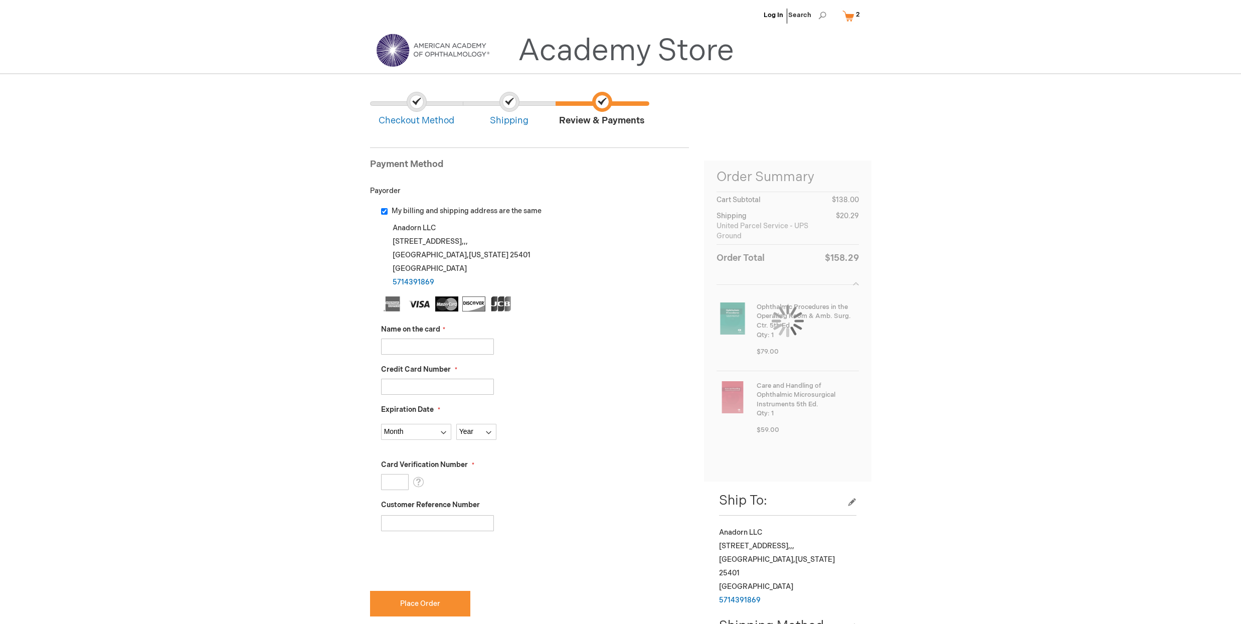
click at [418, 343] on input "Name on the card" at bounding box center [437, 346] width 113 height 16
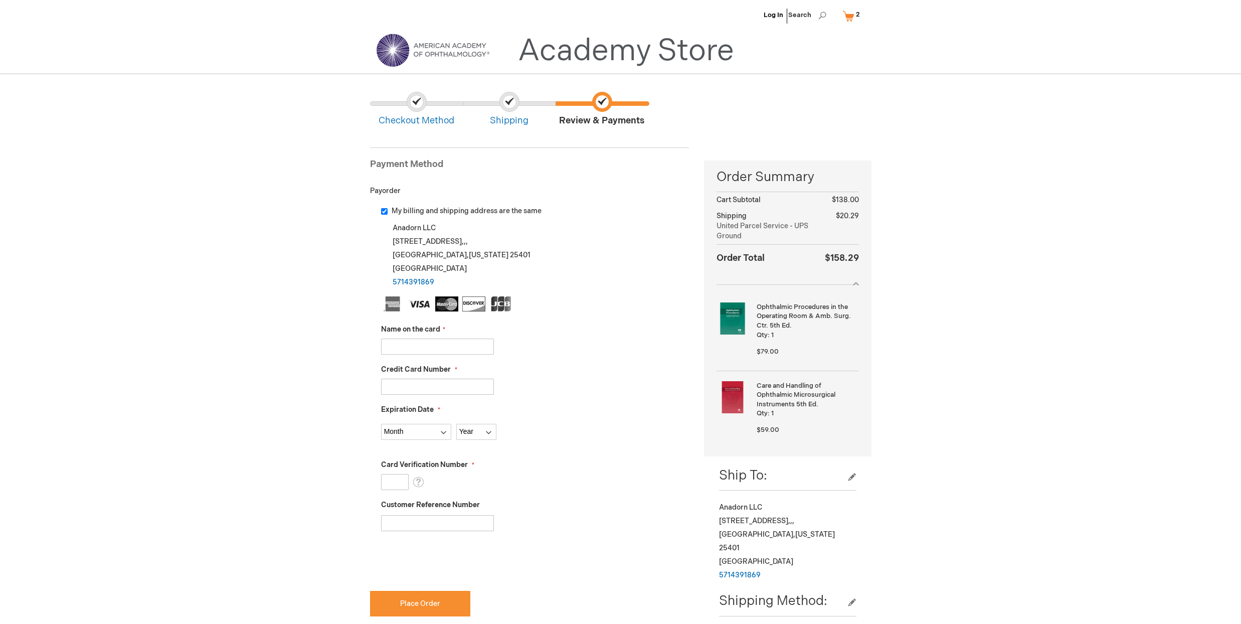
type input "Anadorn LLC"
type input "4733440873696862"
select select "9"
select select "2029"
type input "795"
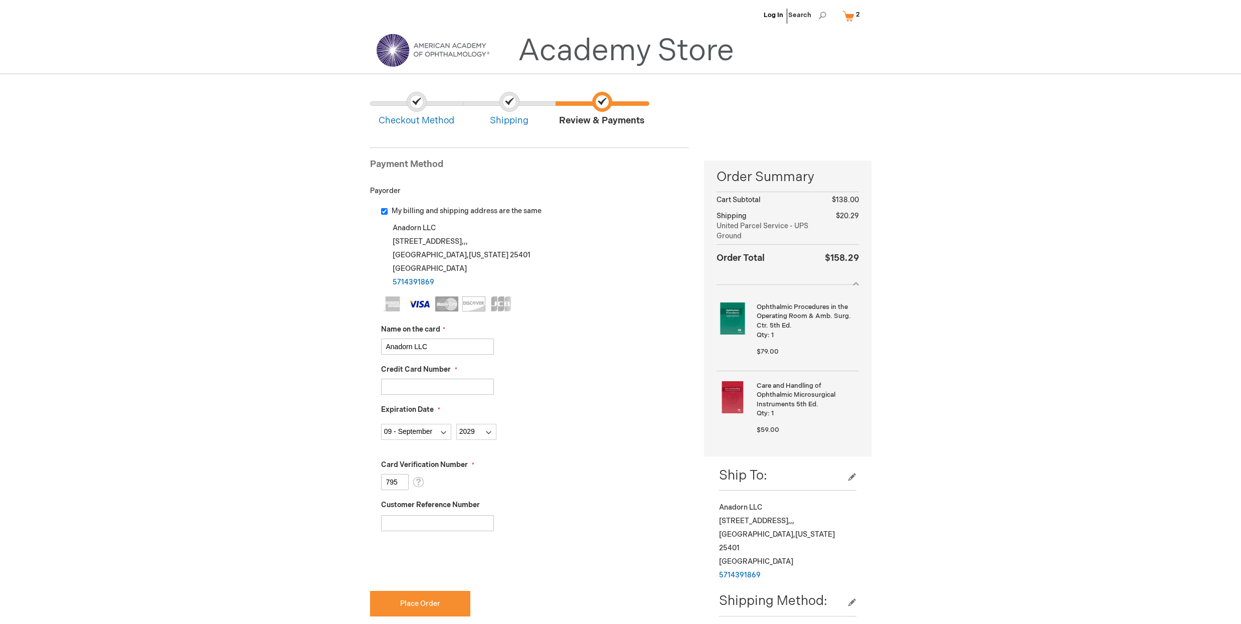
checkbox input "true"
click at [416, 600] on span "Place Order" at bounding box center [420, 603] width 40 height 9
